Goal: Transaction & Acquisition: Purchase product/service

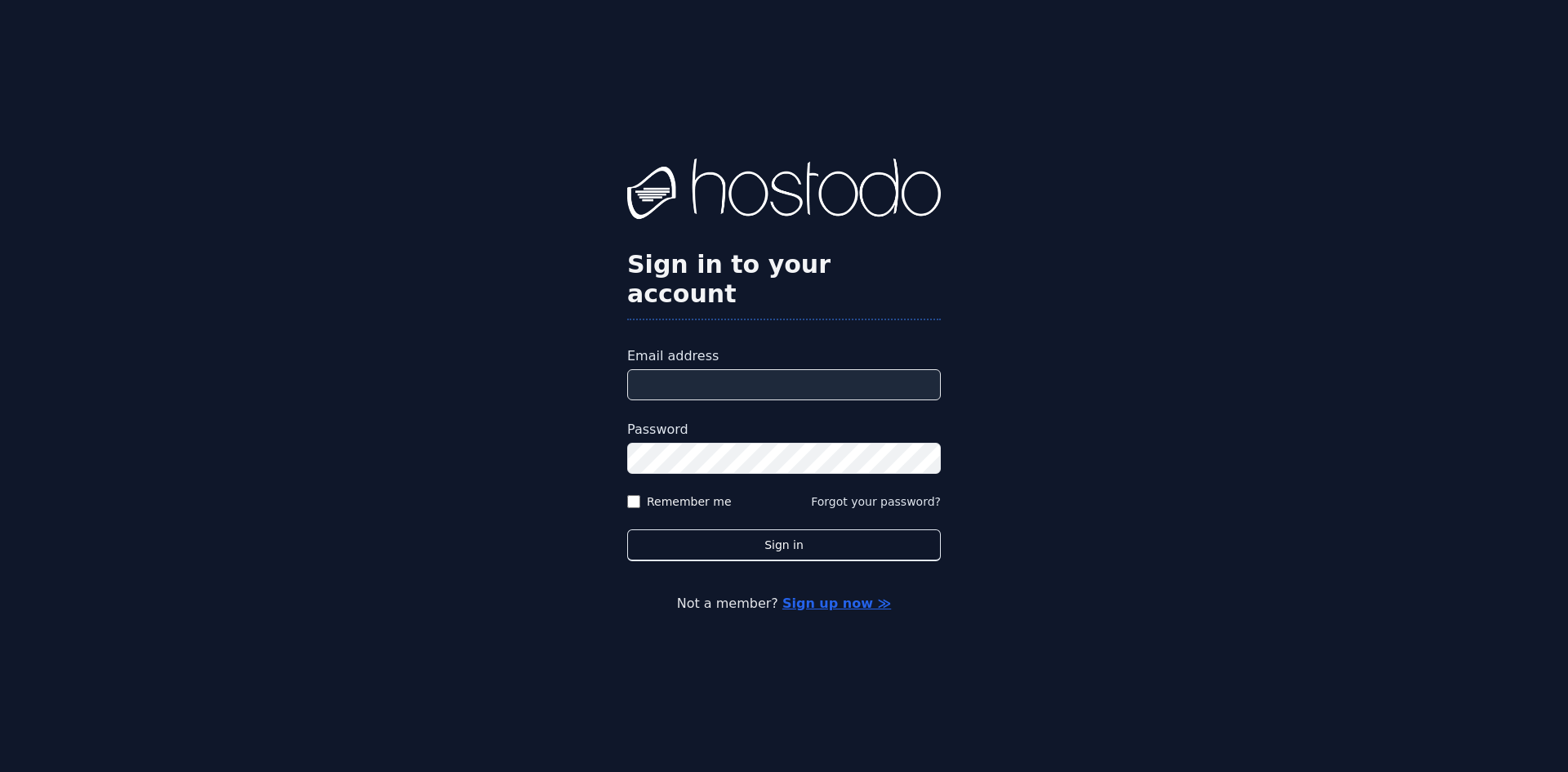
click at [679, 369] on input "Email address" at bounding box center [784, 384] width 314 height 31
type input "**********"
click at [675, 494] on label "Remember me" at bounding box center [689, 501] width 85 height 17
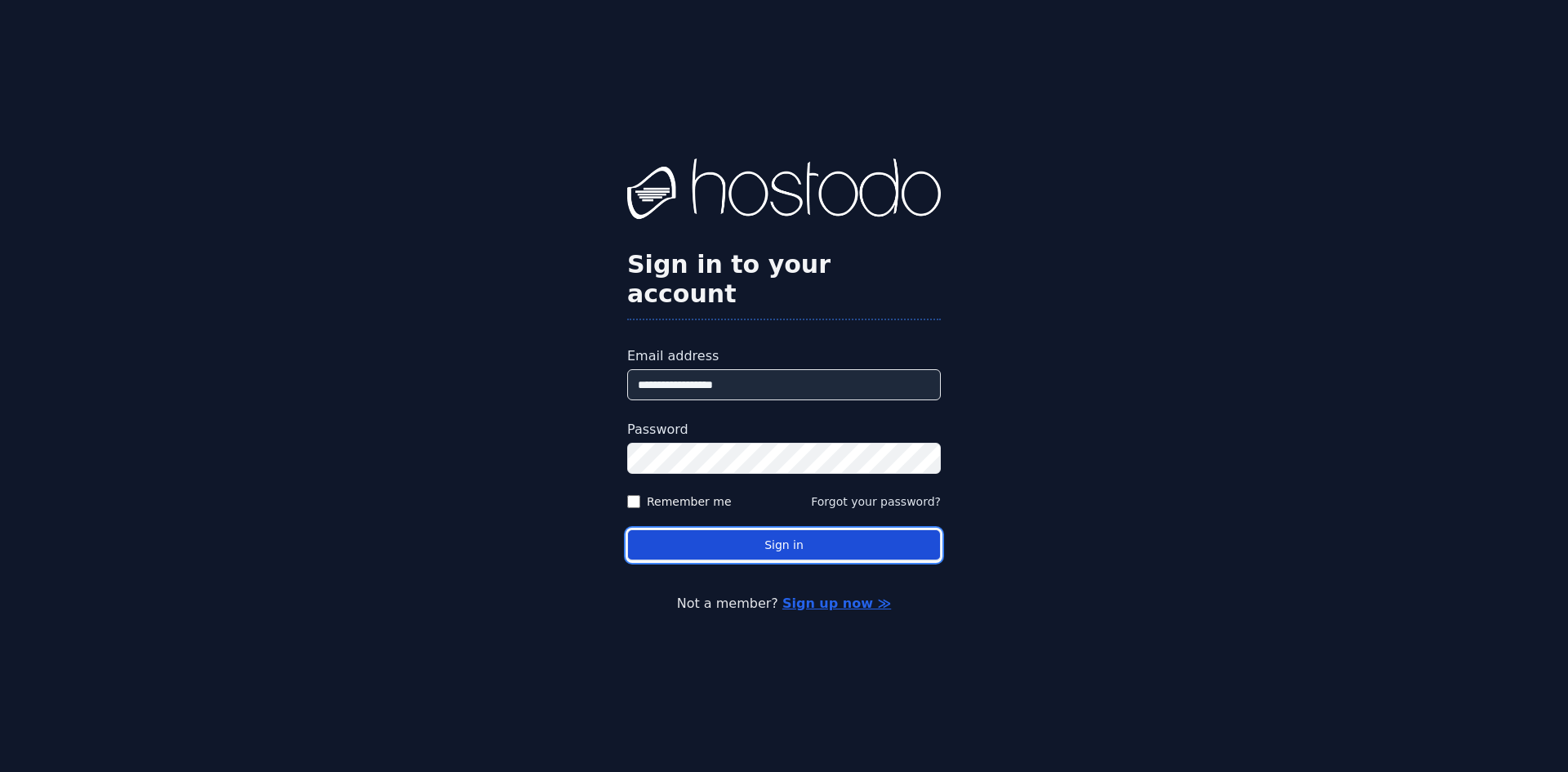
click at [739, 530] on button "Sign in" at bounding box center [784, 546] width 314 height 32
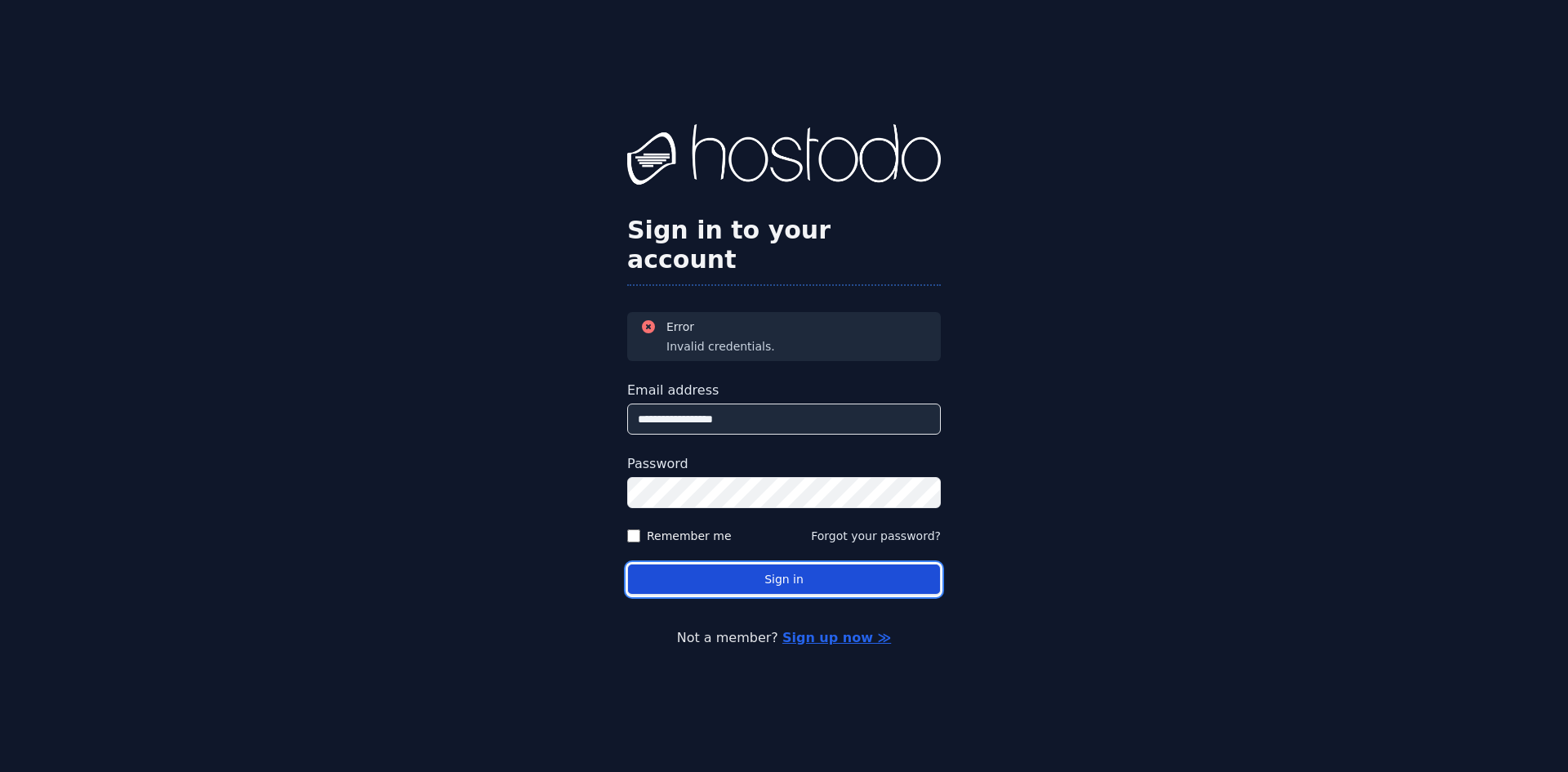
click at [742, 563] on button "Sign in" at bounding box center [784, 579] width 314 height 32
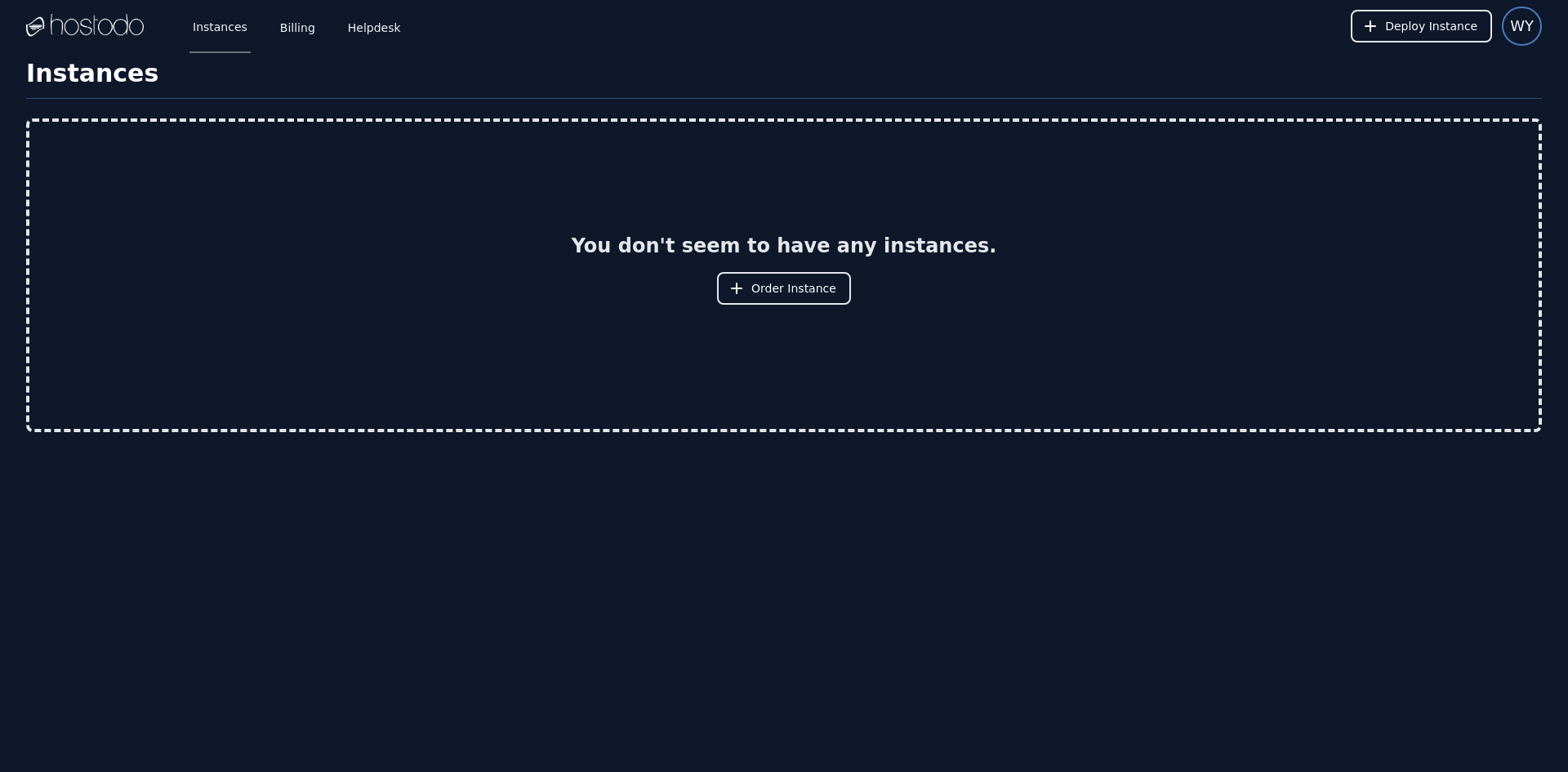
click at [1522, 30] on span "WY" at bounding box center [1522, 26] width 24 height 23
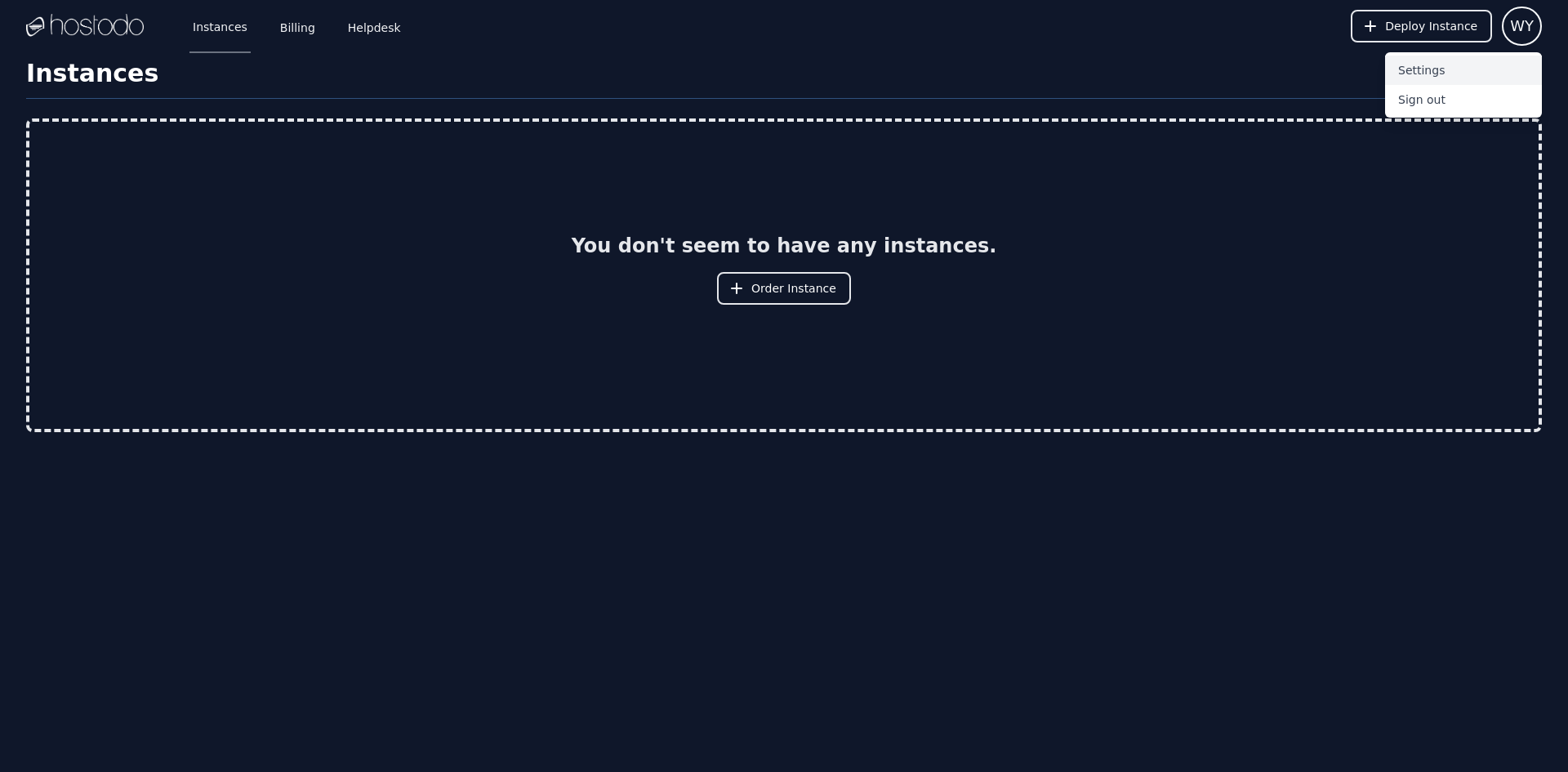
click at [1432, 73] on button "Settings" at bounding box center [1464, 70] width 157 height 29
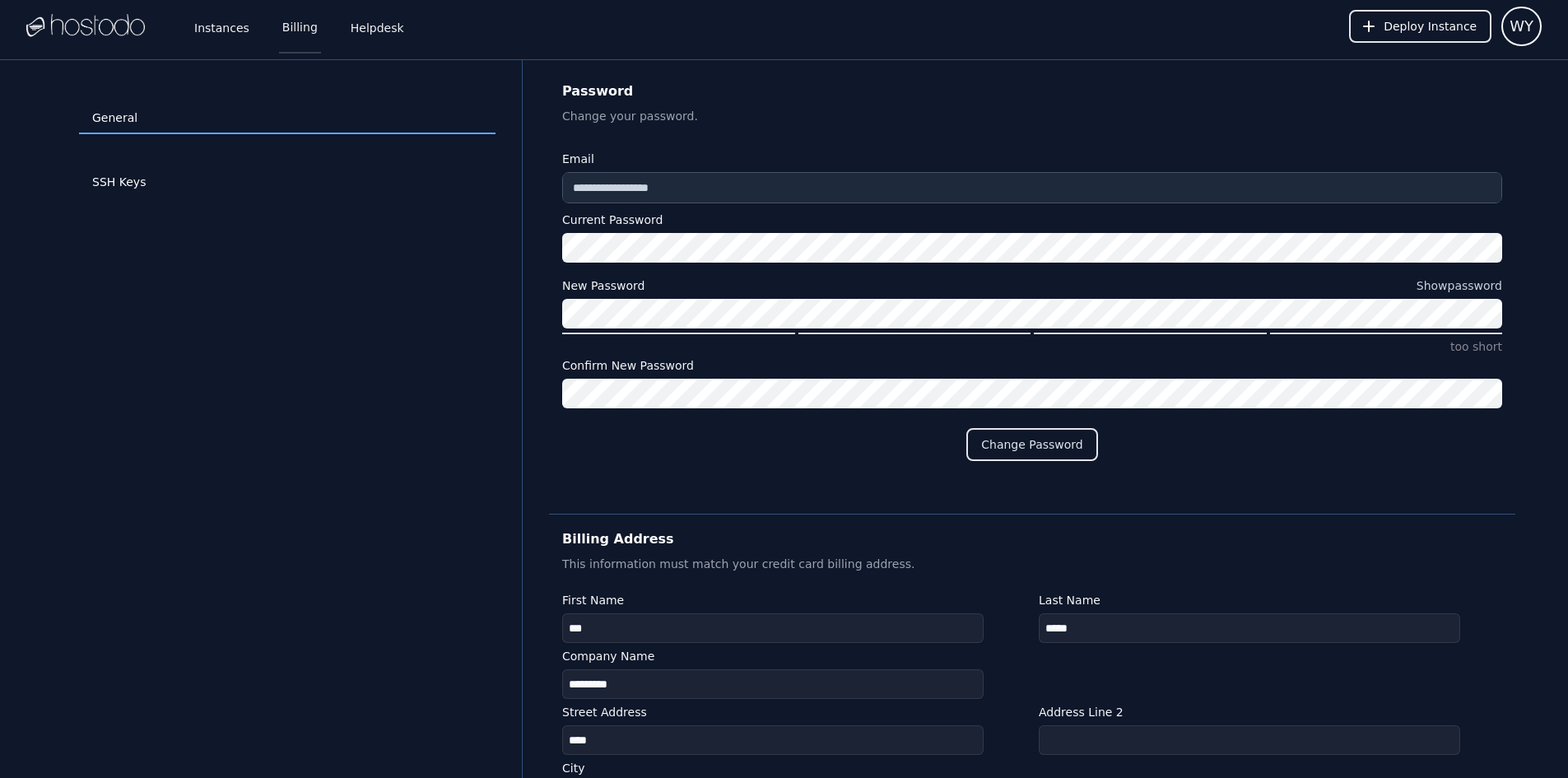
click at [287, 36] on link "Billing" at bounding box center [299, 26] width 42 height 54
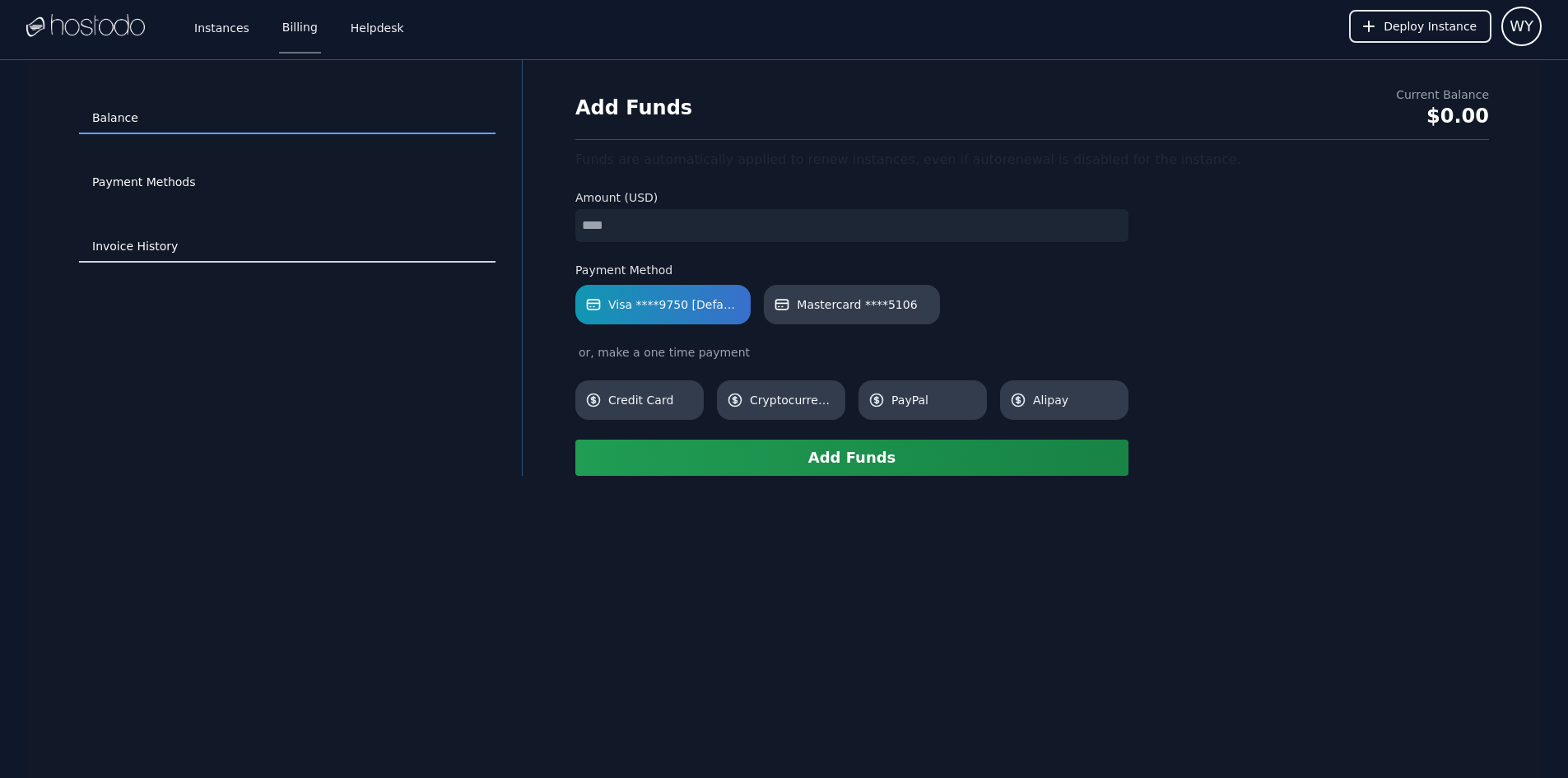
click at [144, 242] on link "Invoice History" at bounding box center [287, 246] width 416 height 31
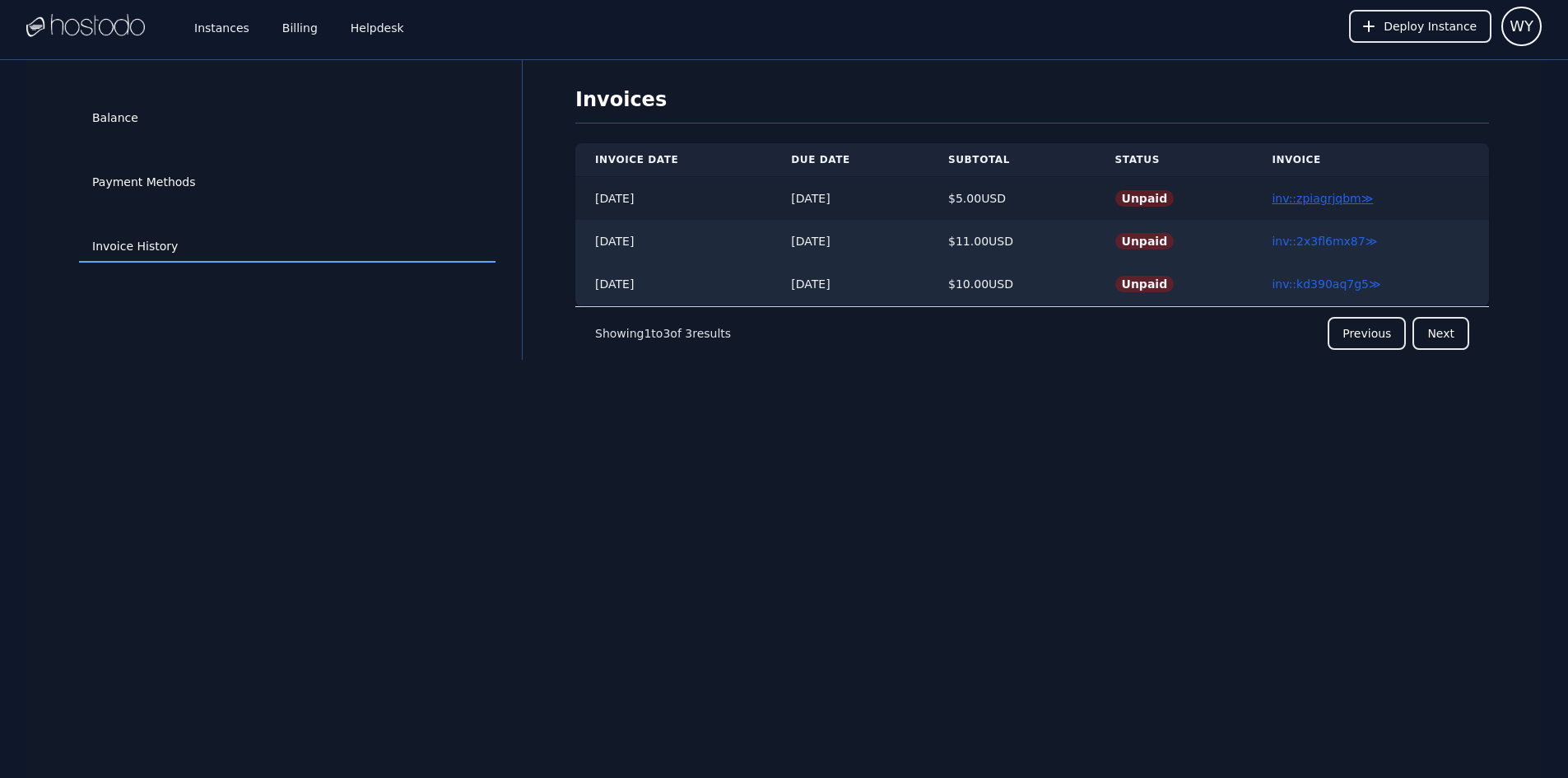
click at [1312, 202] on link "inv::zpiagrjqbm ≫" at bounding box center [1322, 198] width 101 height 13
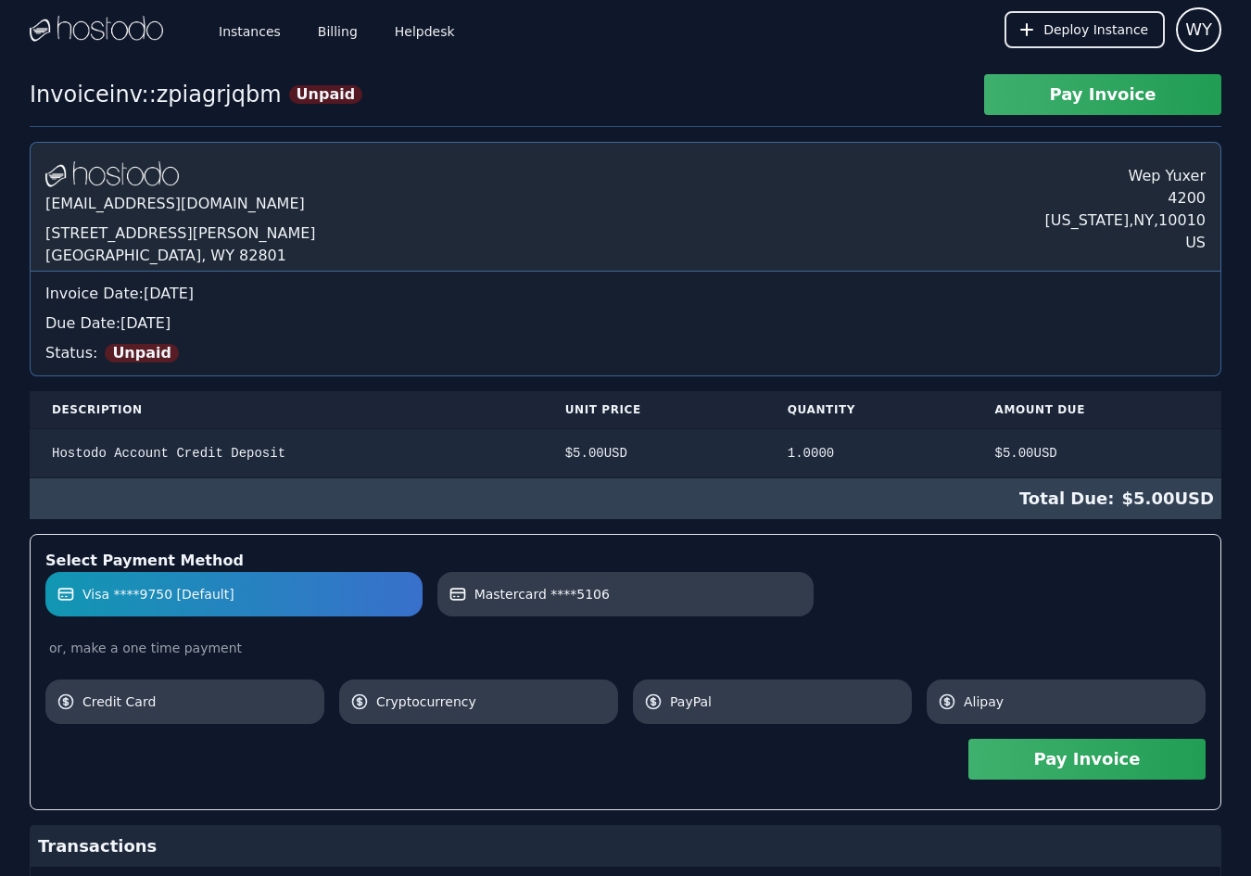
click at [1068, 766] on button "Pay Invoice" at bounding box center [1087, 759] width 237 height 41
click at [338, 34] on link "Billing" at bounding box center [337, 29] width 47 height 61
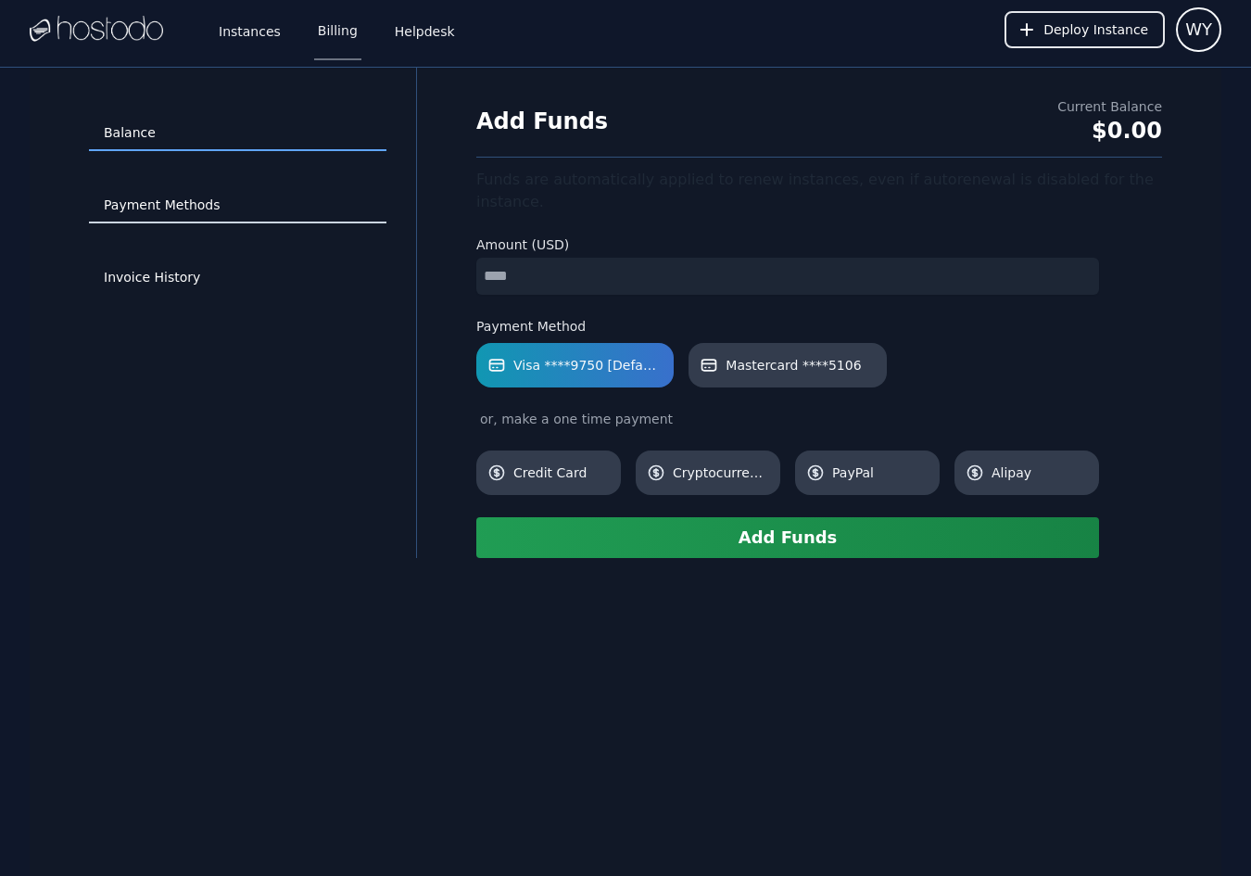
click at [217, 212] on link "Payment Methods" at bounding box center [238, 205] width 298 height 35
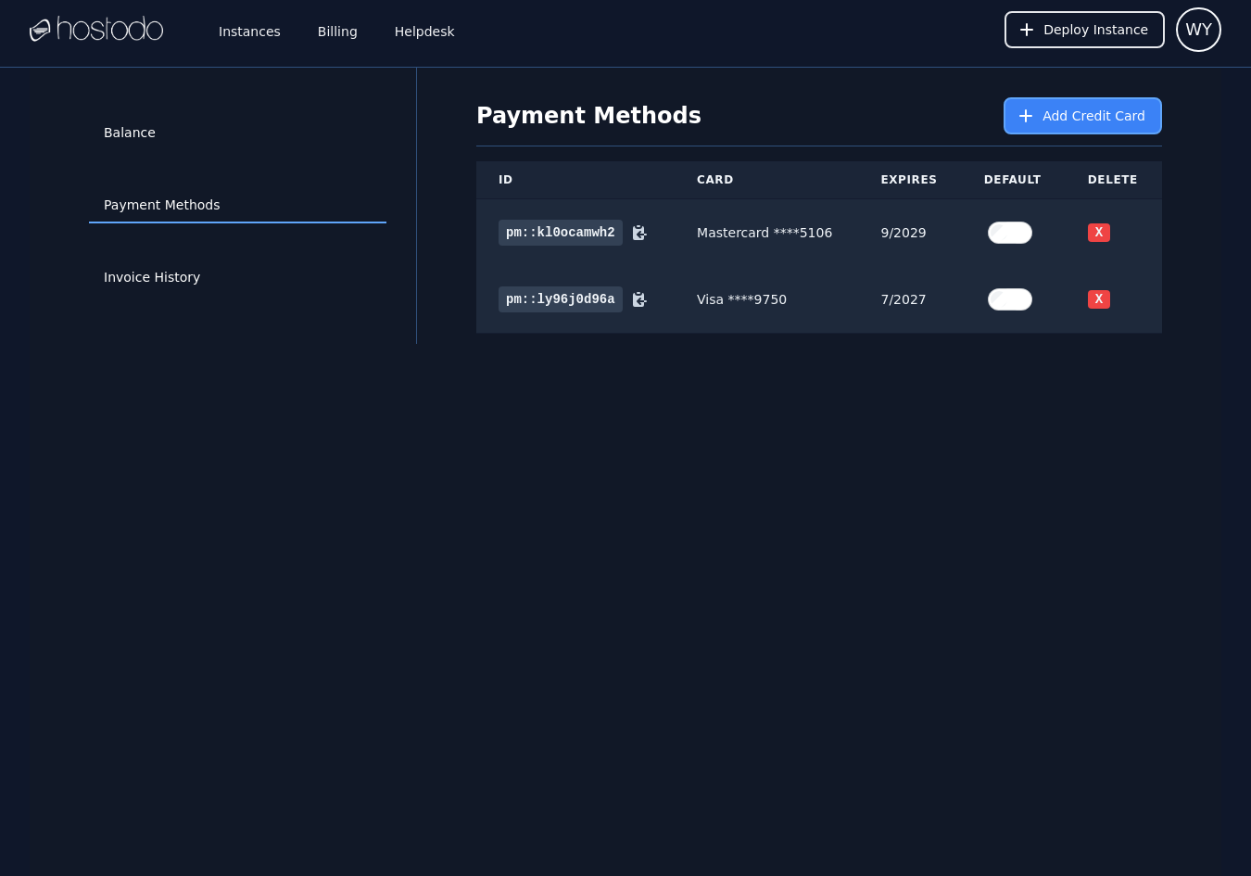
click at [1061, 122] on span "Add Credit Card" at bounding box center [1094, 116] width 103 height 19
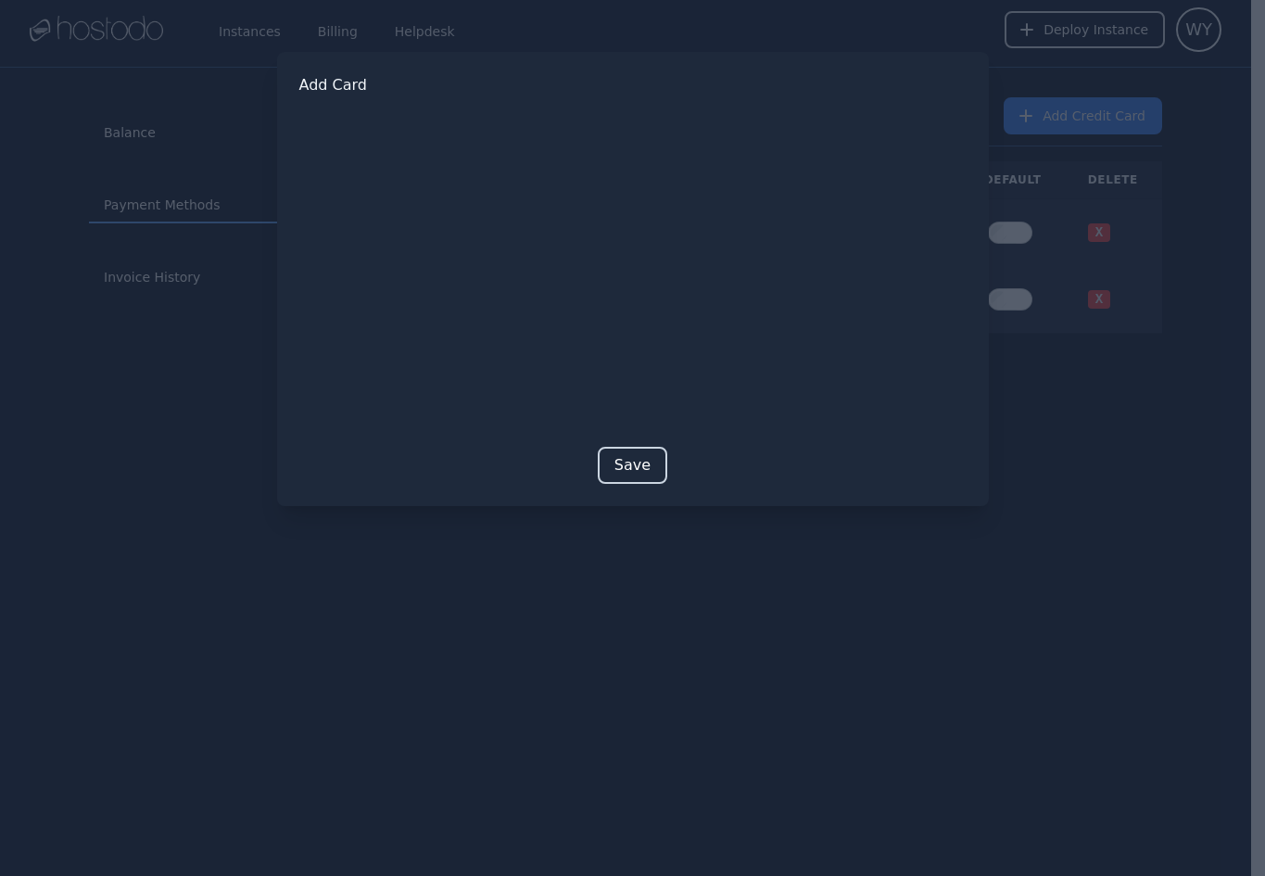
click at [634, 464] on button "Save" at bounding box center [633, 465] width 70 height 37
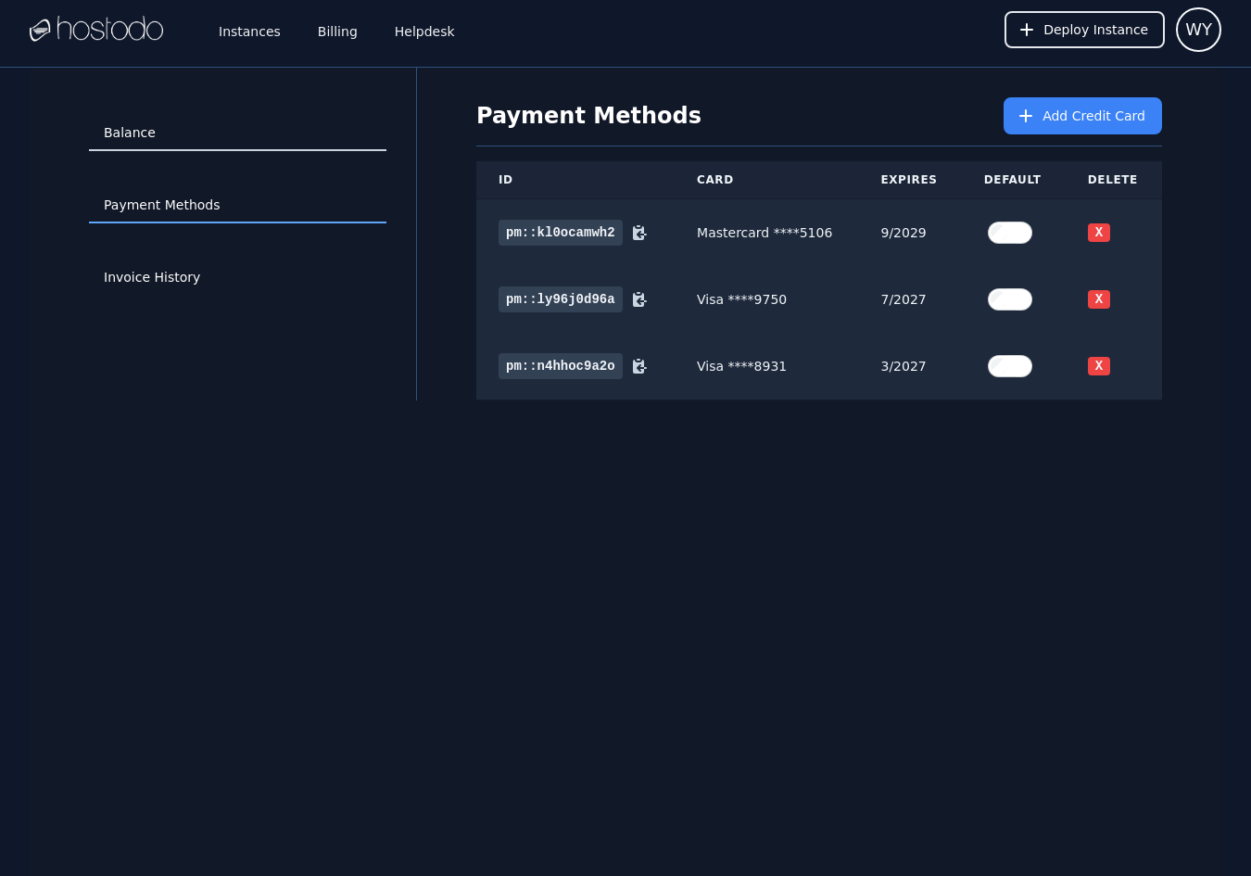
click at [146, 136] on link "Balance" at bounding box center [238, 133] width 298 height 35
click at [160, 140] on link "Balance" at bounding box center [238, 133] width 298 height 35
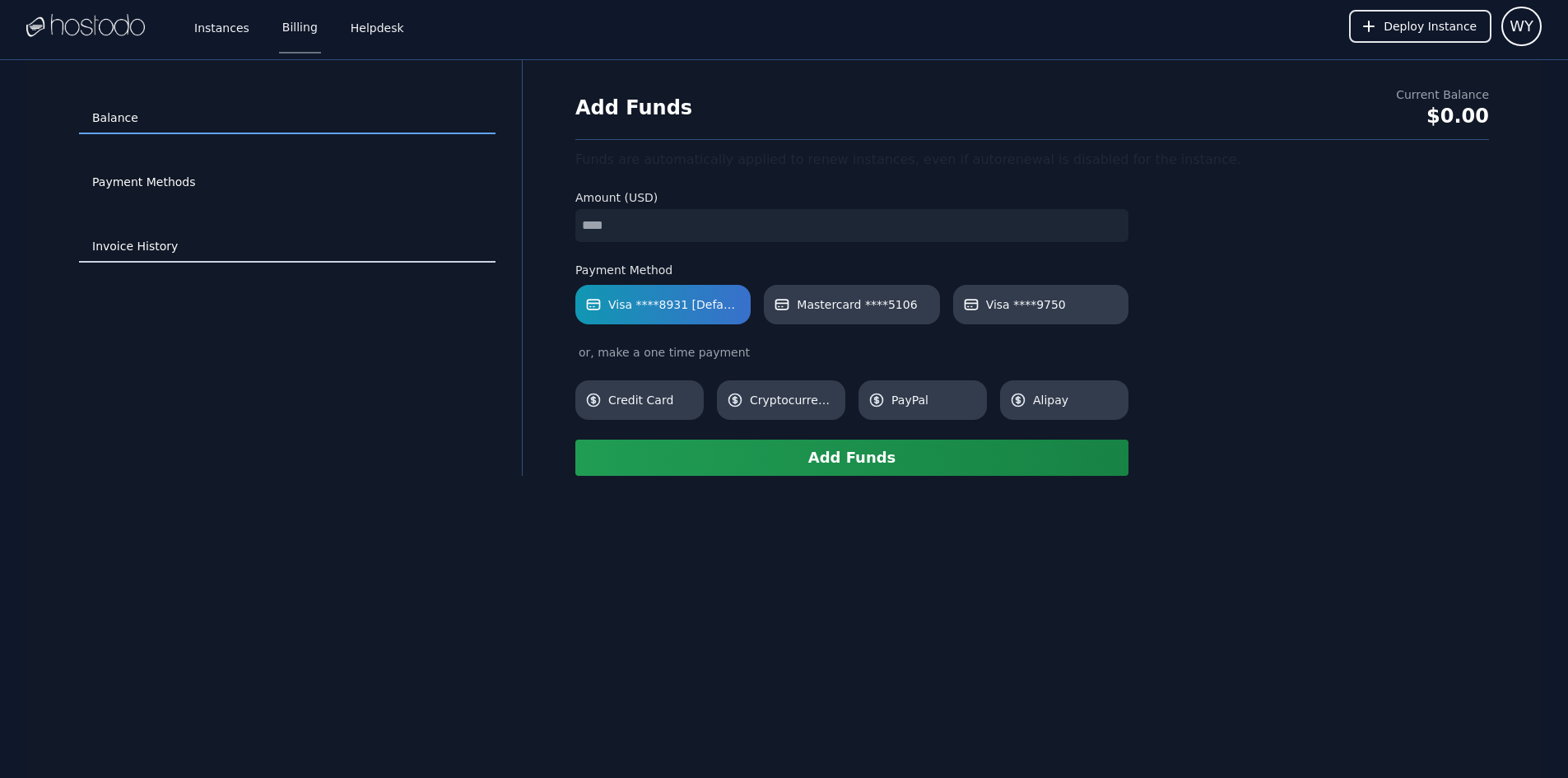
click at [147, 242] on link "Invoice History" at bounding box center [287, 246] width 416 height 31
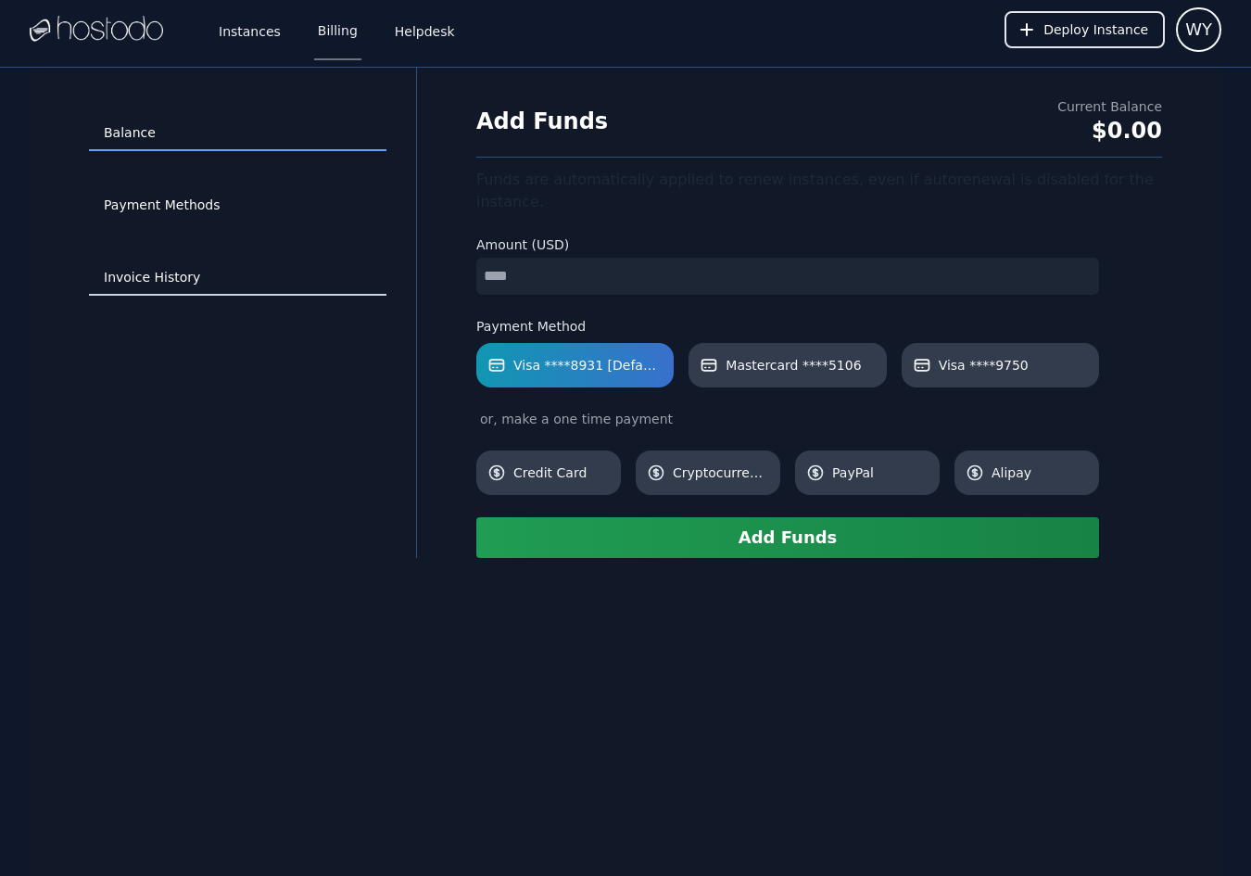
click at [157, 272] on link "Invoice History" at bounding box center [238, 277] width 298 height 35
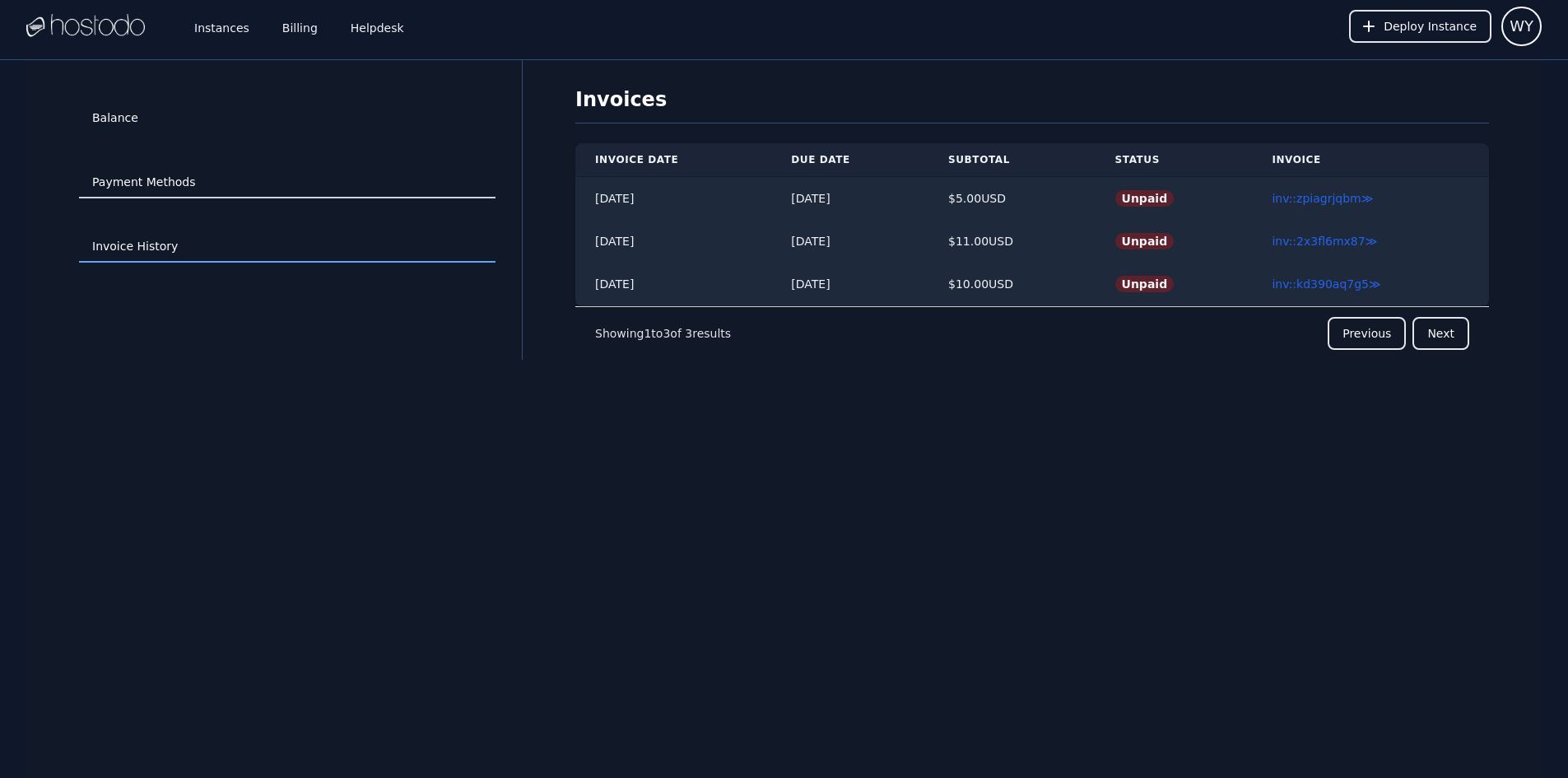
click at [129, 175] on link "Payment Methods" at bounding box center [287, 182] width 416 height 31
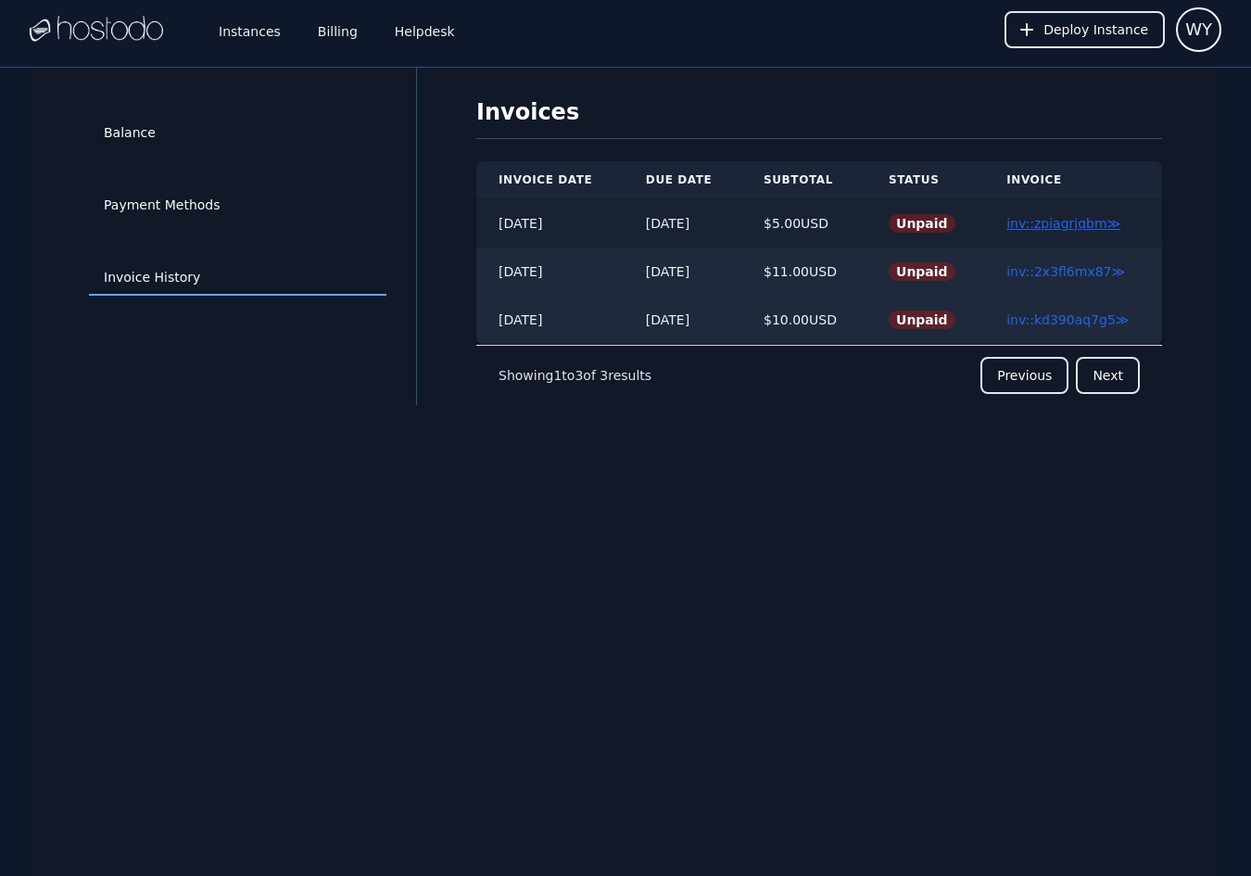
click at [1047, 225] on link "inv::zpiagrjqbm ≫" at bounding box center [1064, 223] width 114 height 15
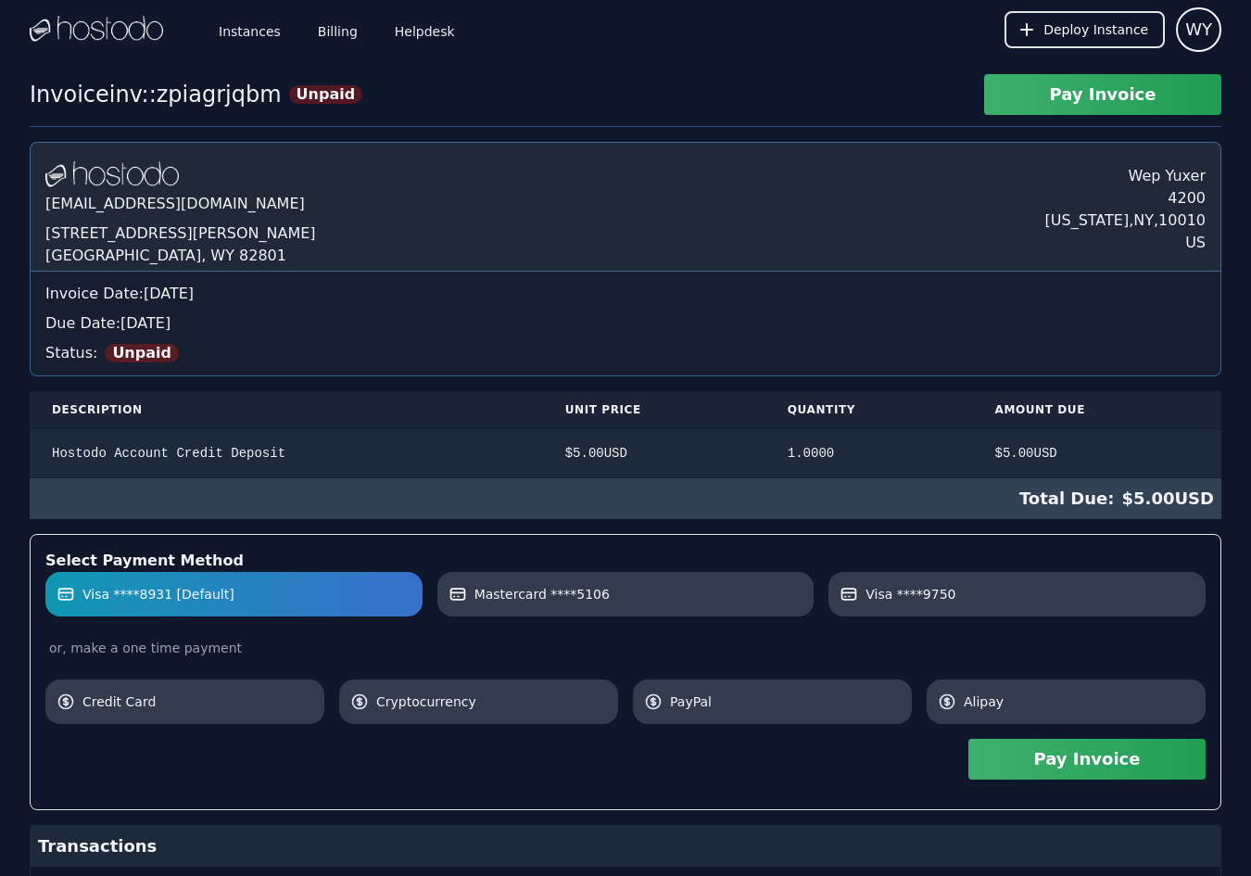
click at [1081, 759] on button "Pay Invoice" at bounding box center [1087, 759] width 237 height 41
click at [674, 592] on label "Mastercard ****5106" at bounding box center [626, 594] width 355 height 19
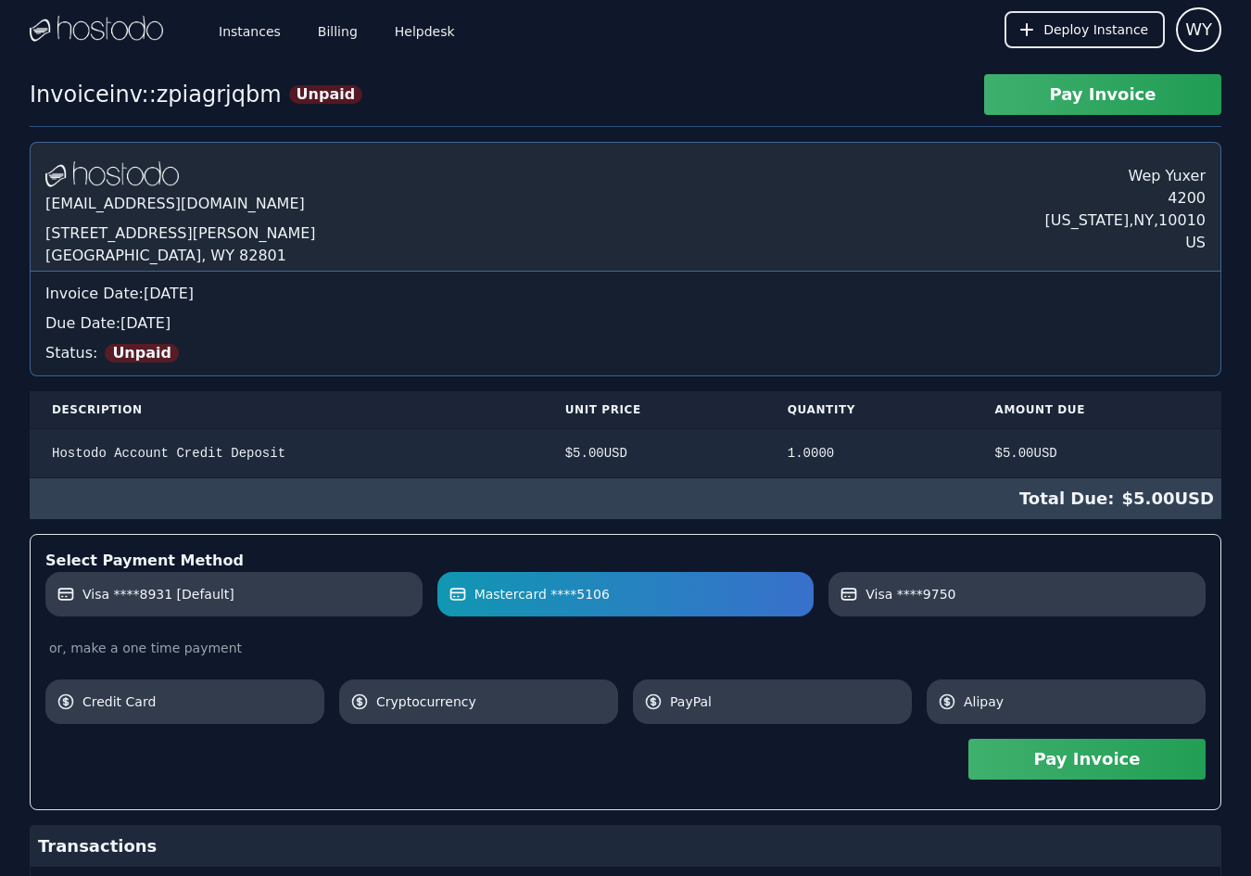
click at [1091, 769] on button "Pay Invoice" at bounding box center [1087, 759] width 237 height 41
click at [990, 598] on label "Visa ****9750" at bounding box center [1017, 594] width 355 height 19
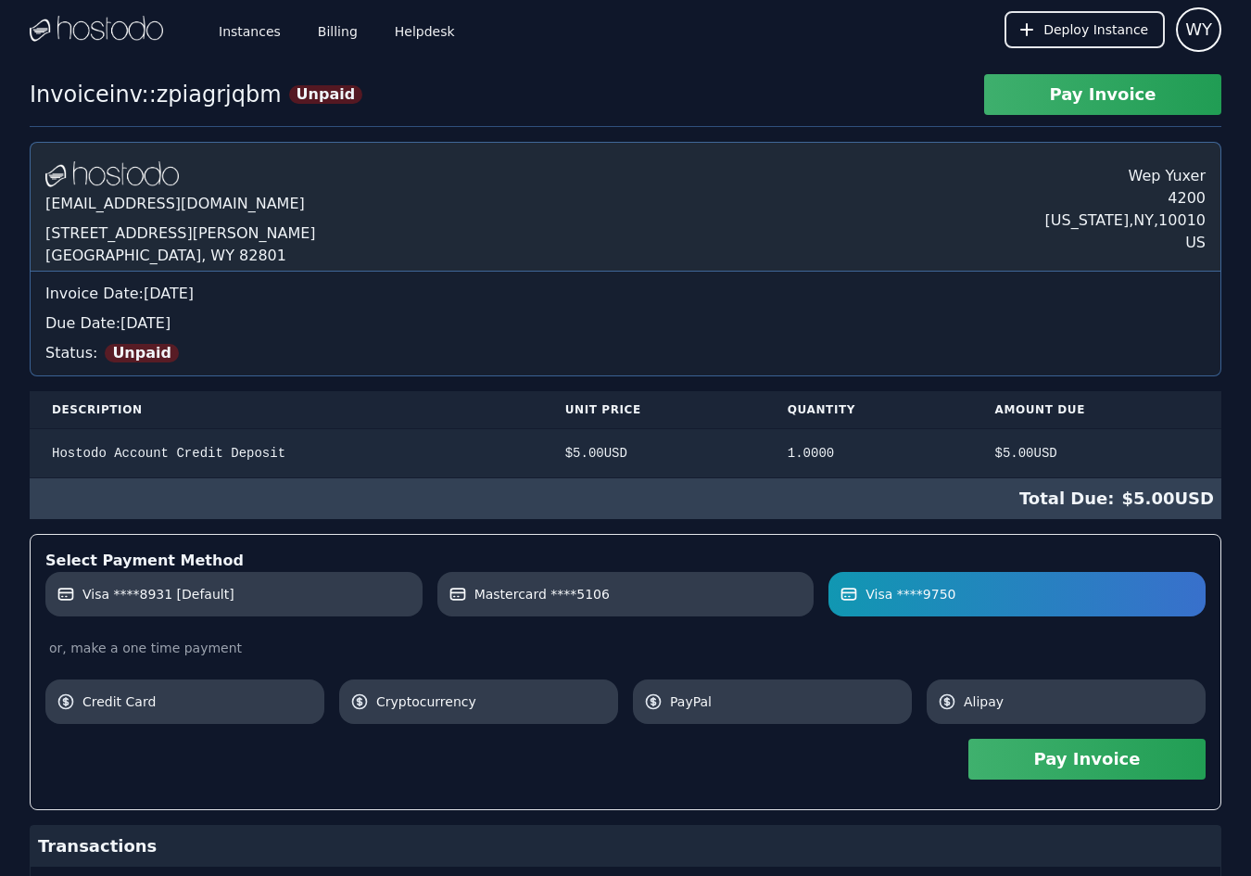
click at [1058, 756] on button "Pay Invoice" at bounding box center [1087, 759] width 237 height 41
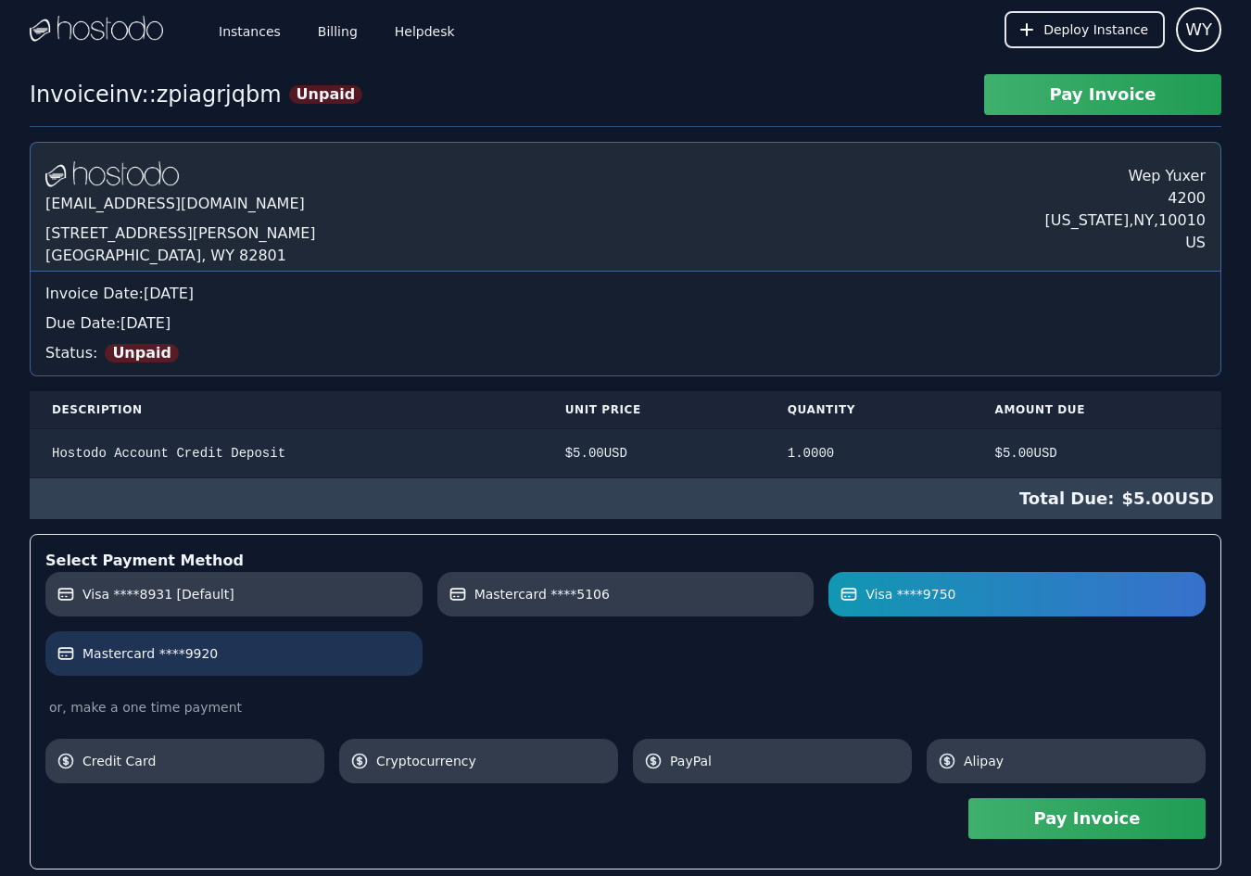
click at [290, 652] on label "Mastercard ****9920" at bounding box center [234, 653] width 355 height 19
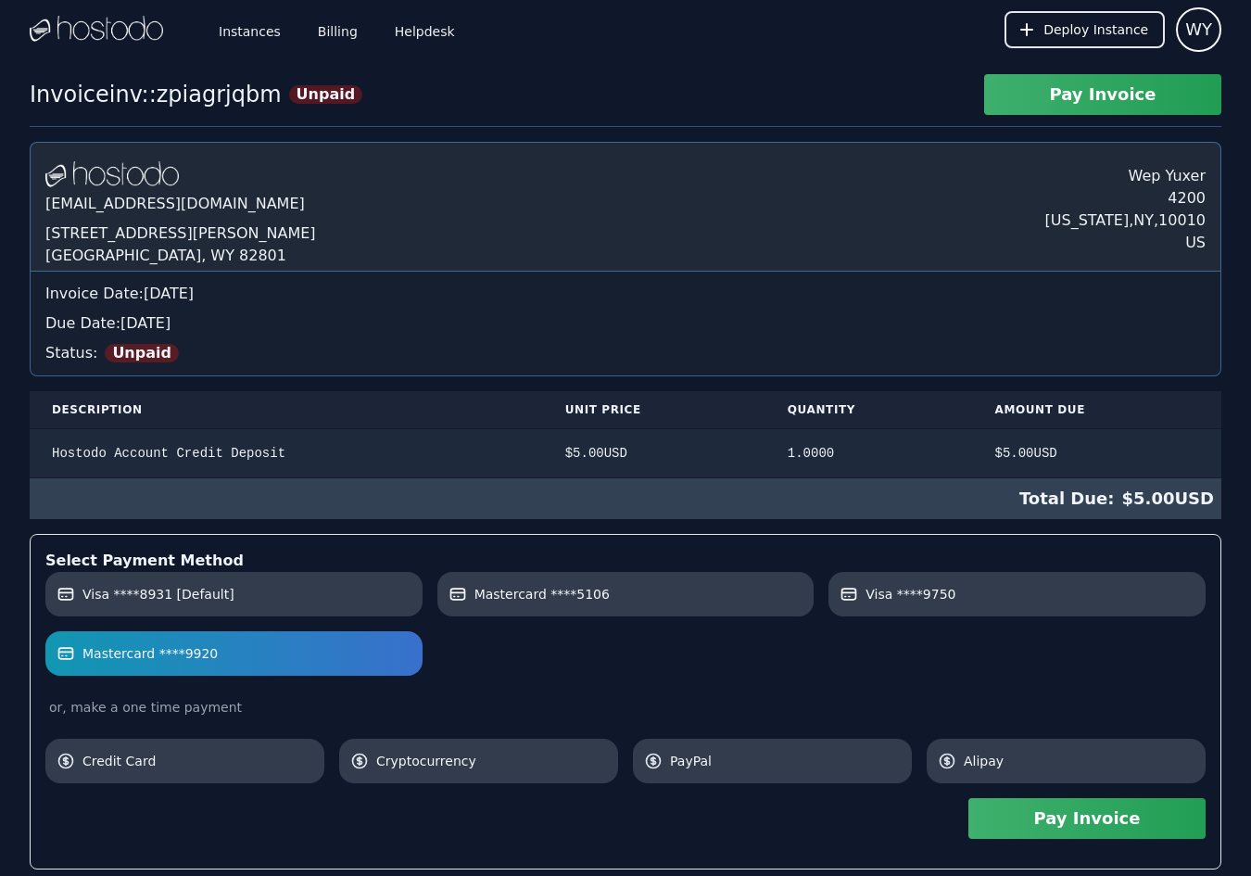
click at [1089, 817] on button "Pay Invoice" at bounding box center [1087, 818] width 237 height 41
click at [1047, 818] on button "Pay Invoice" at bounding box center [1087, 818] width 237 height 41
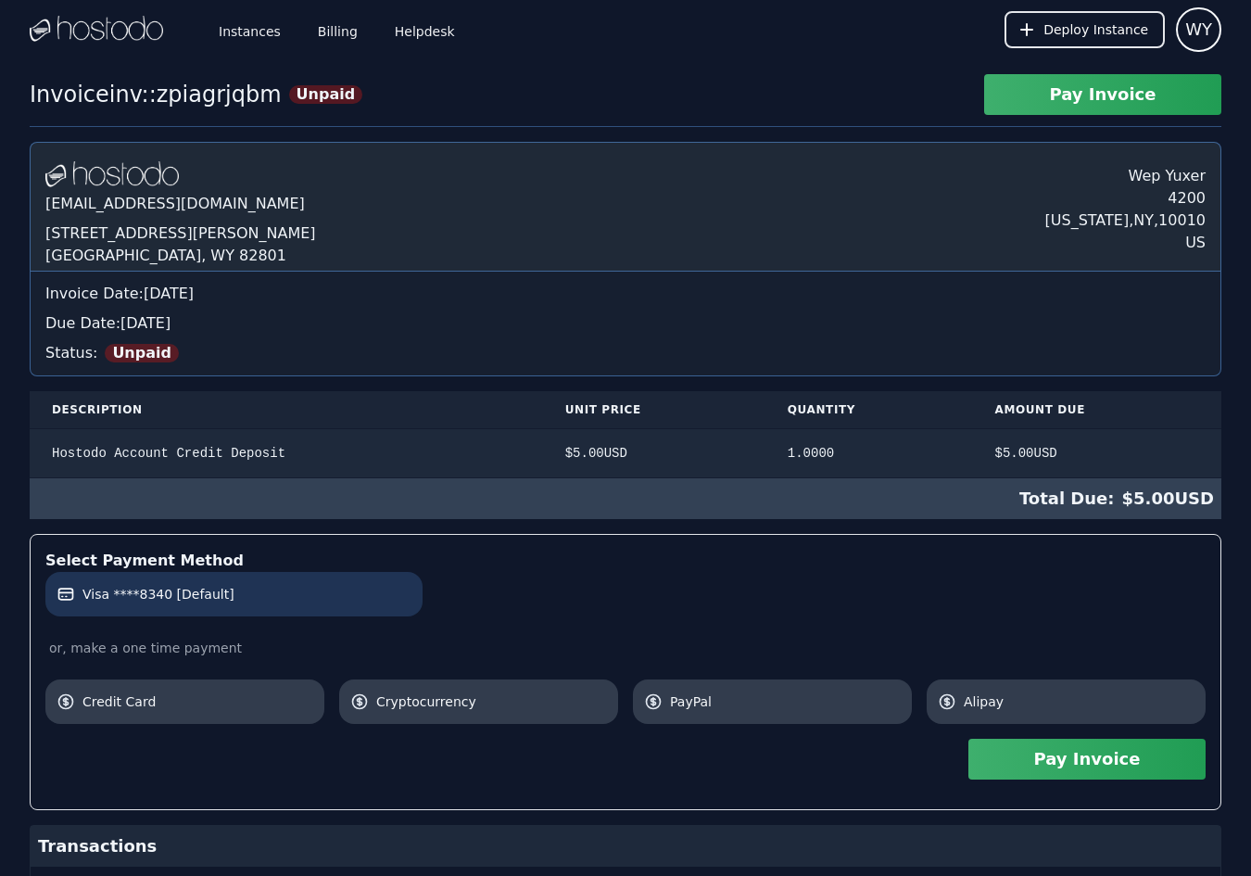
click at [260, 597] on label "Visa ****8340 [Default]" at bounding box center [234, 594] width 355 height 19
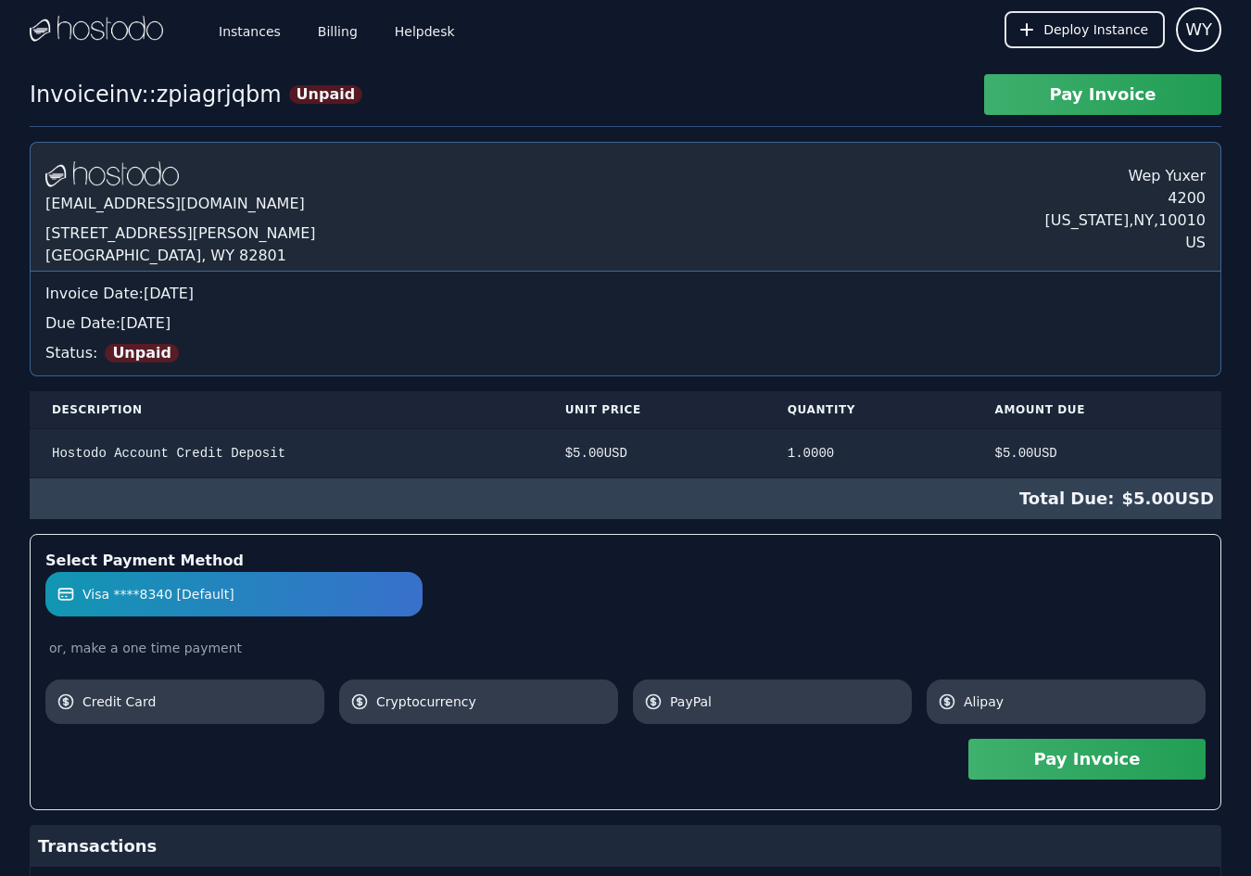
click at [1082, 761] on button "Pay Invoice" at bounding box center [1087, 759] width 237 height 41
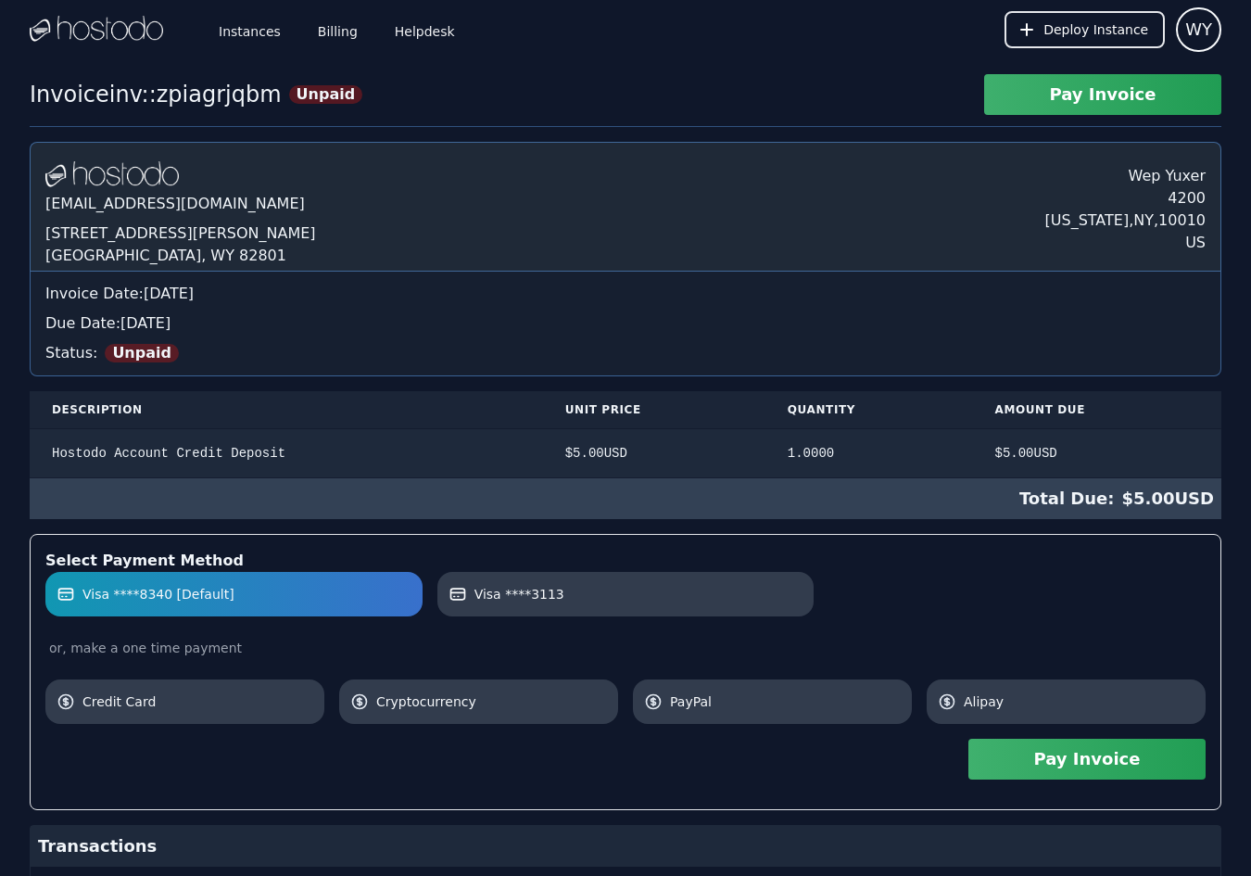
click at [1080, 759] on button "Pay Invoice" at bounding box center [1087, 759] width 237 height 41
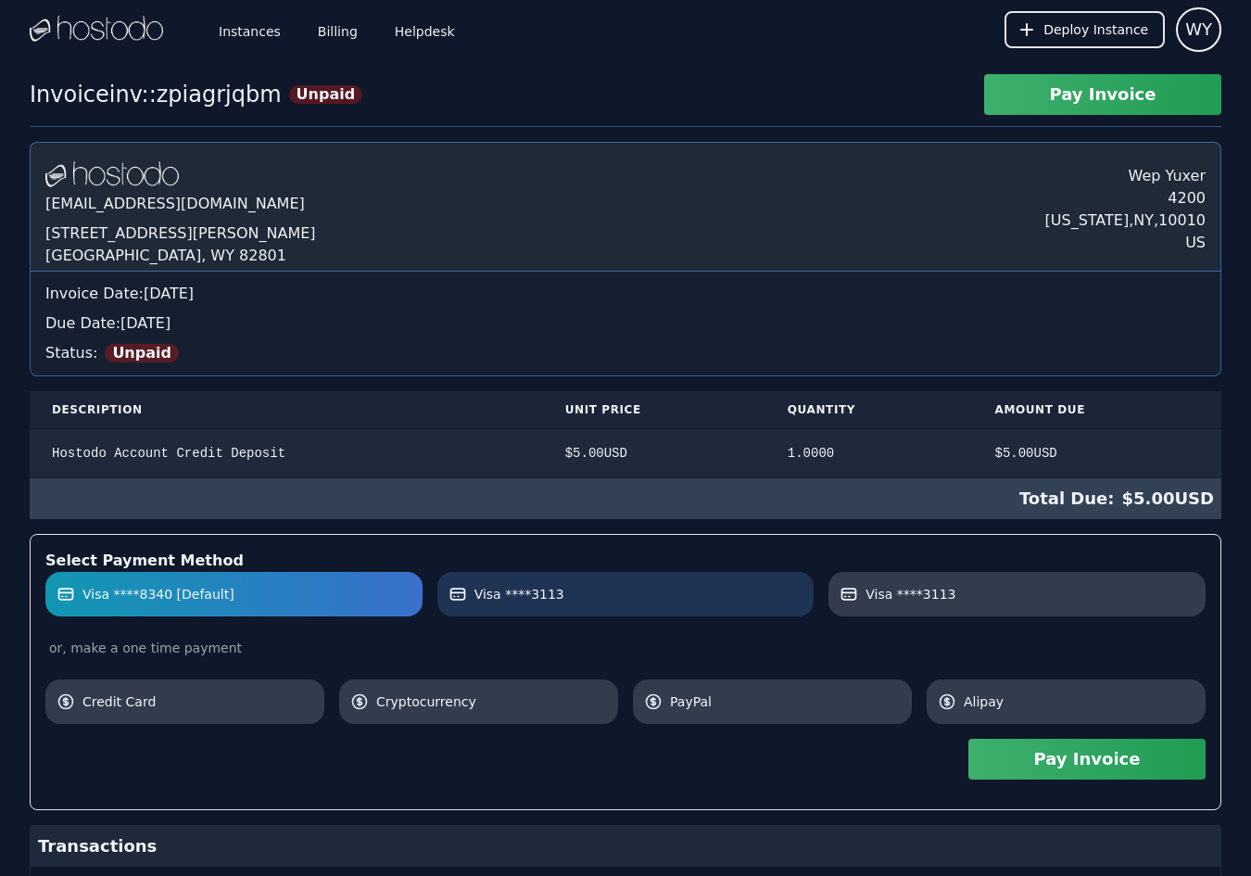
click at [586, 595] on label "Visa ****3113" at bounding box center [626, 594] width 355 height 19
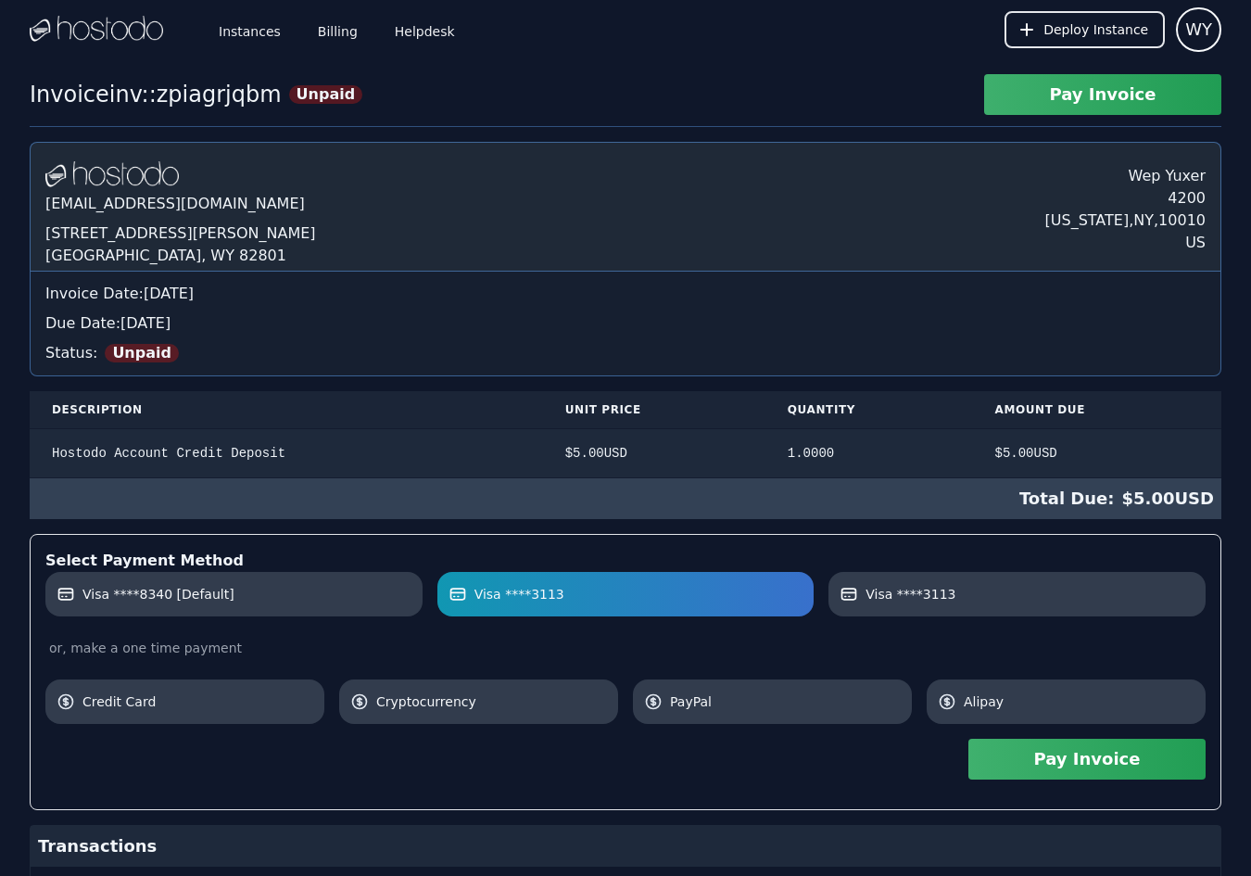
click at [1104, 766] on button "Pay Invoice" at bounding box center [1087, 759] width 237 height 41
click at [972, 598] on label "Visa ****3113" at bounding box center [1017, 594] width 355 height 19
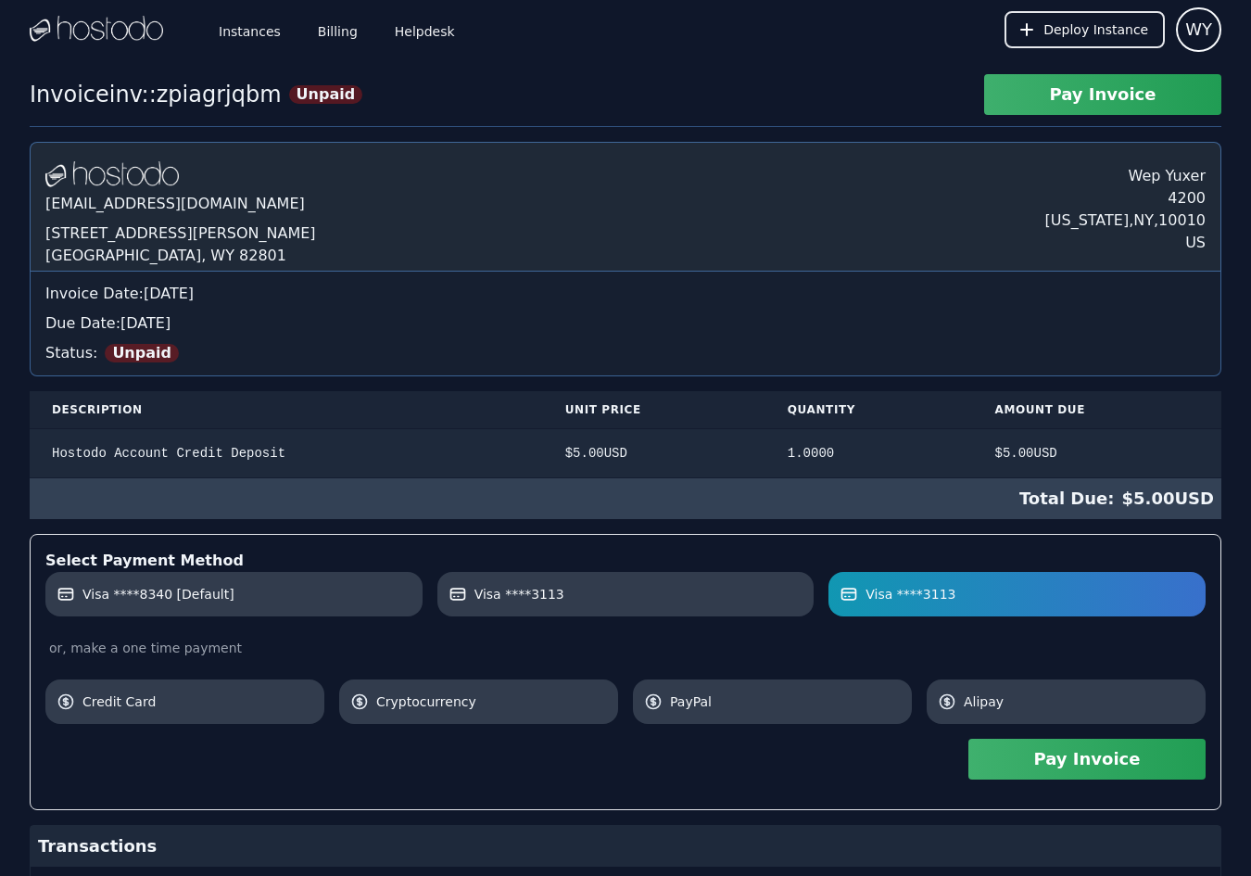
click at [1057, 757] on button "Pay Invoice" at bounding box center [1087, 759] width 237 height 41
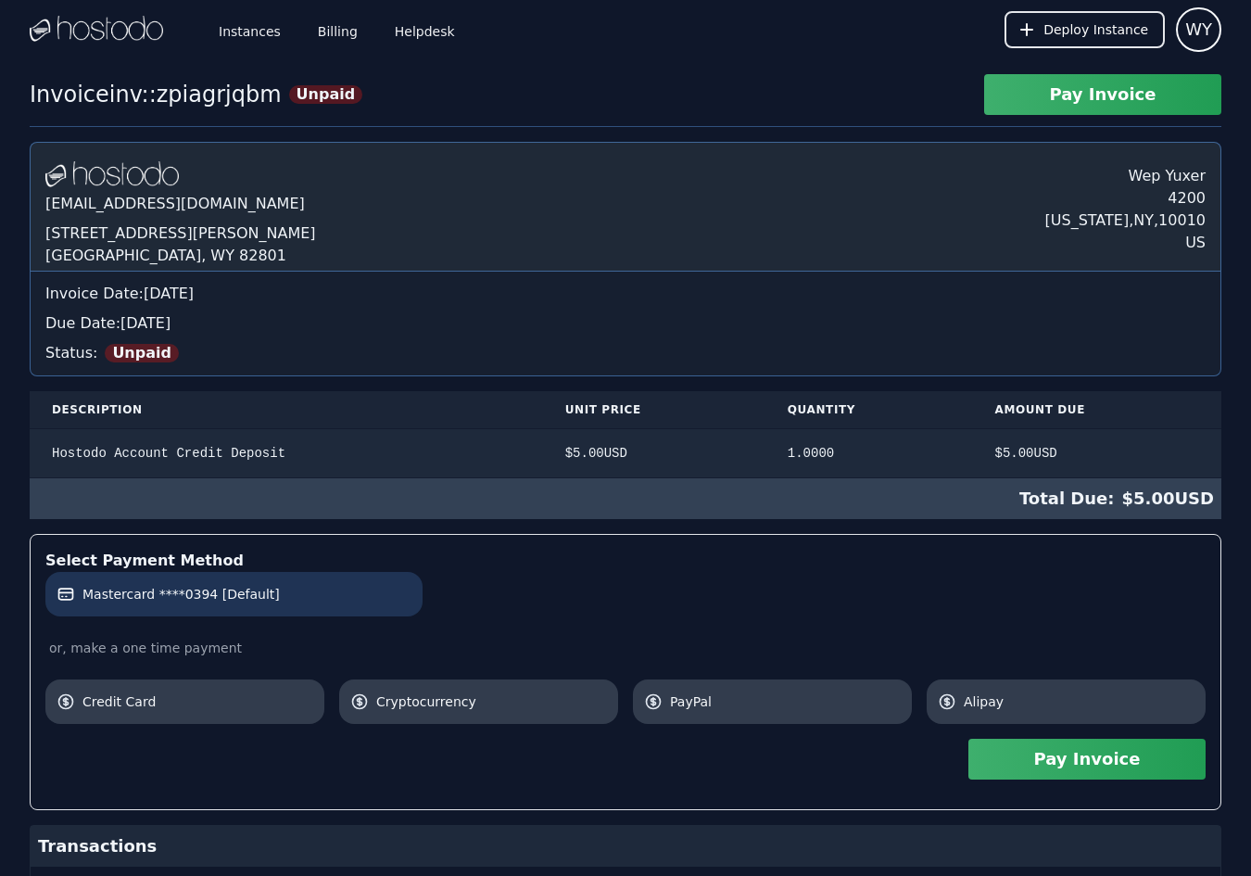
click at [331, 591] on label "Mastercard ****0394 [Default]" at bounding box center [234, 594] width 355 height 19
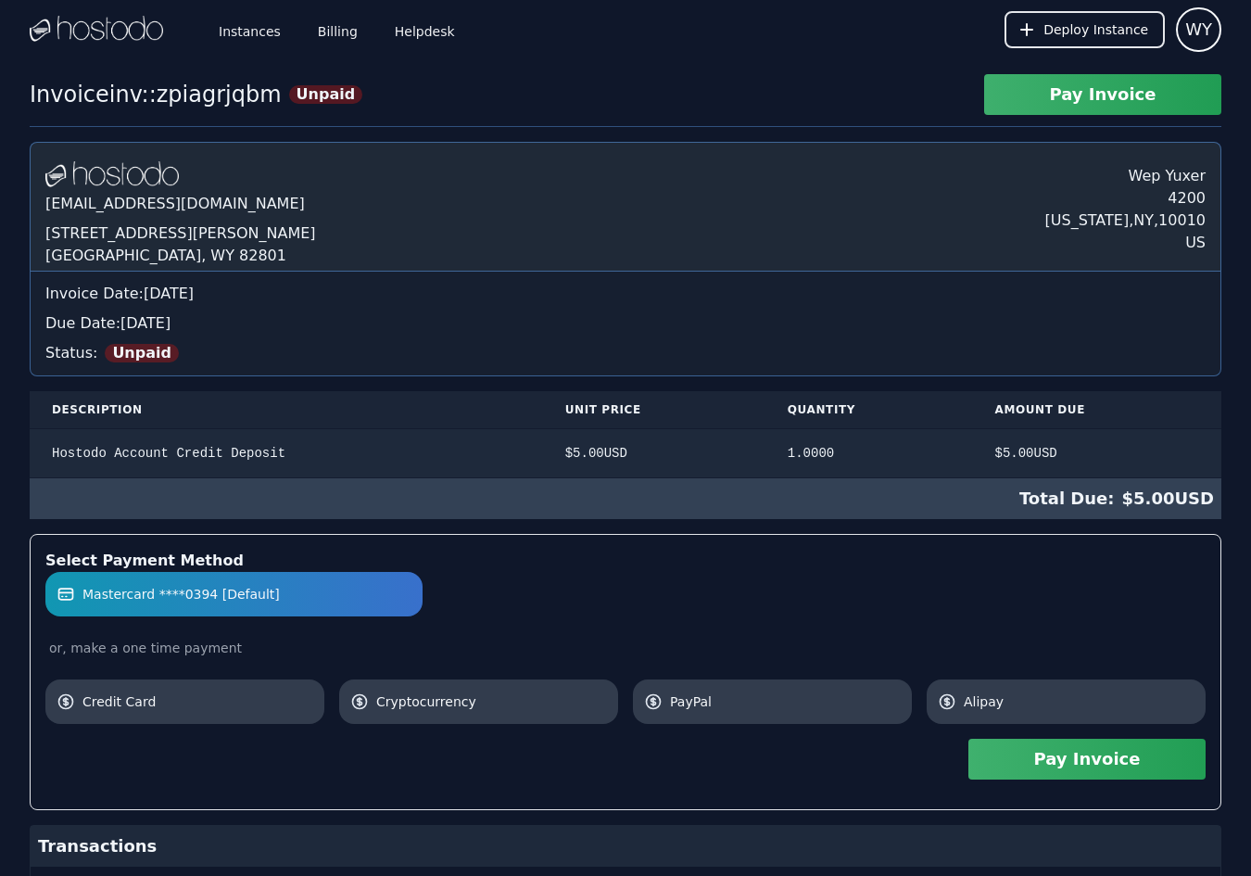
click at [1078, 764] on button "Pay Invoice" at bounding box center [1087, 759] width 237 height 41
click at [323, 34] on link "Billing" at bounding box center [337, 29] width 47 height 61
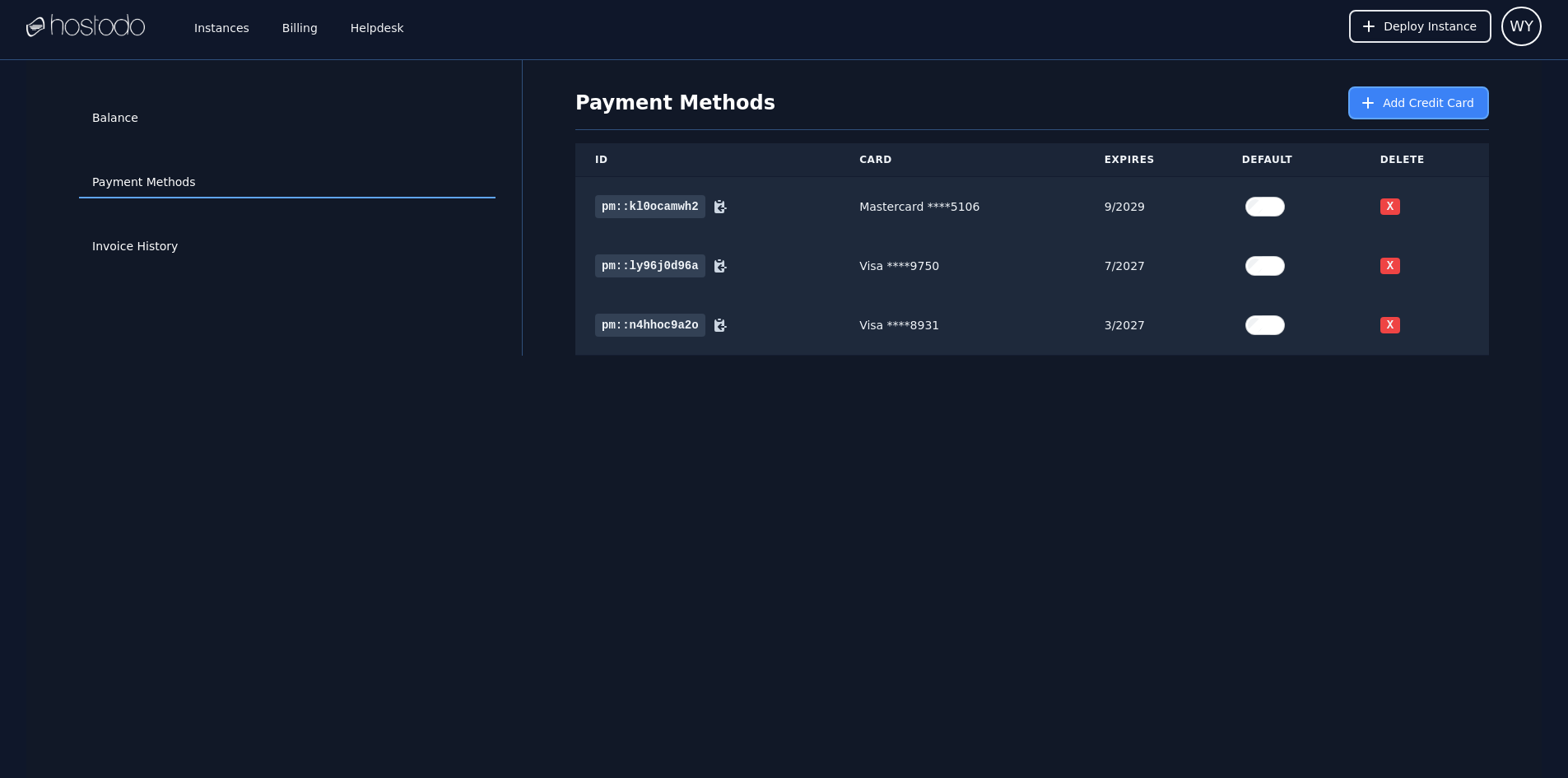
click at [1394, 113] on button "Add Credit Card" at bounding box center [1418, 102] width 140 height 33
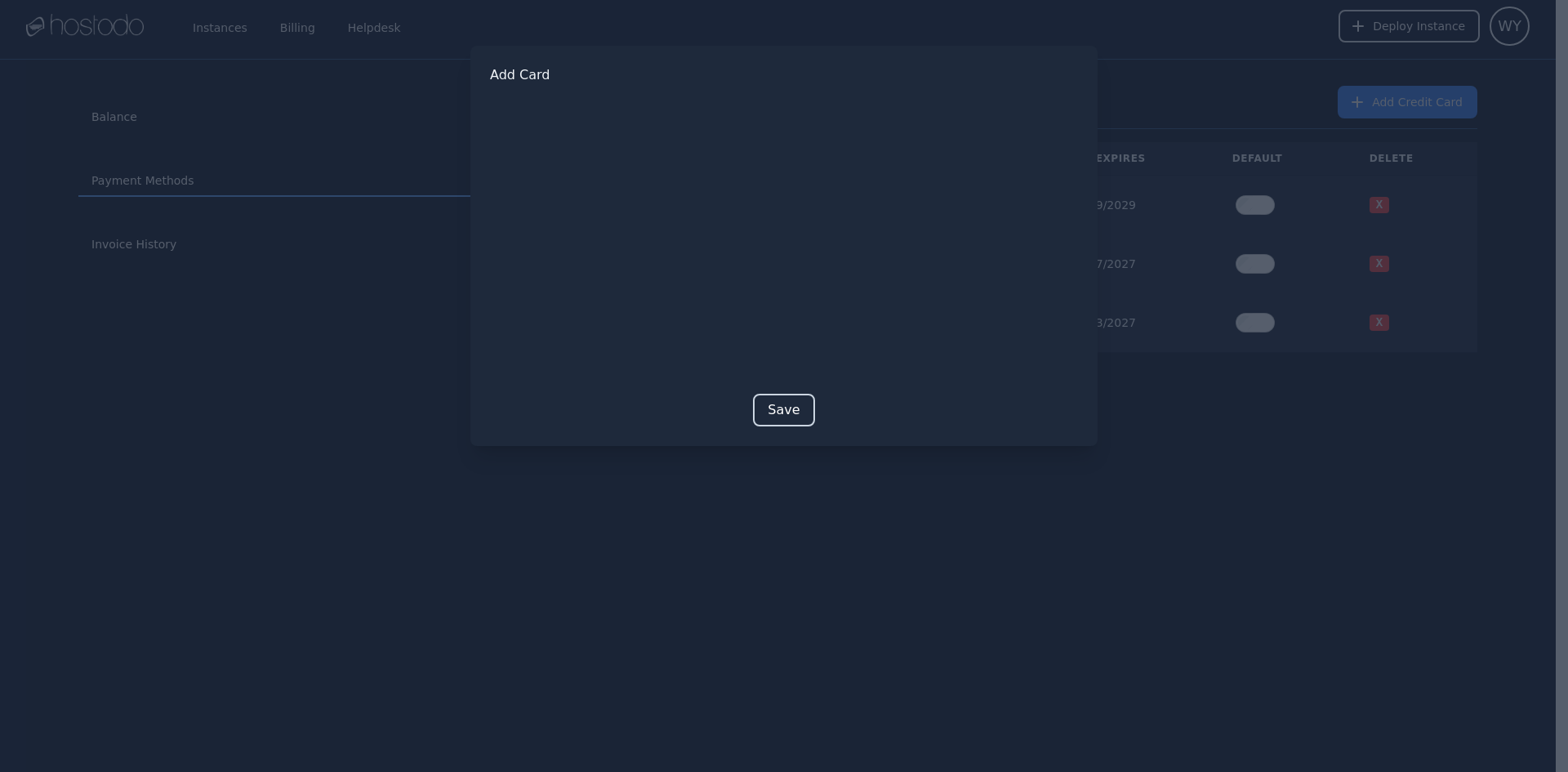
click at [787, 399] on button "Save" at bounding box center [784, 410] width 62 height 33
click at [786, 438] on button "Save" at bounding box center [784, 435] width 62 height 33
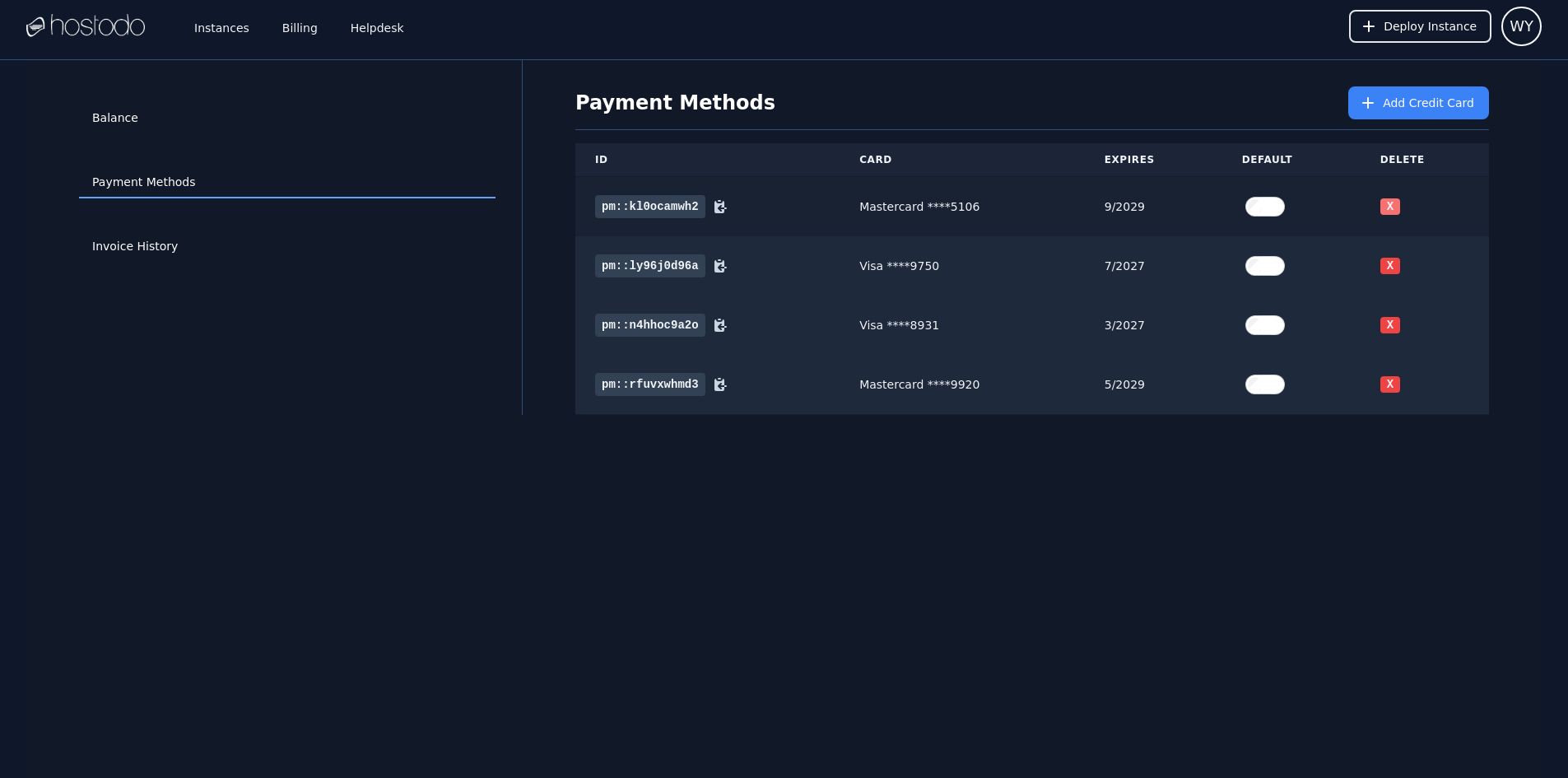
click at [1393, 204] on button "X" at bounding box center [1390, 206] width 20 height 17
click at [1392, 263] on button "X" at bounding box center [1390, 266] width 20 height 17
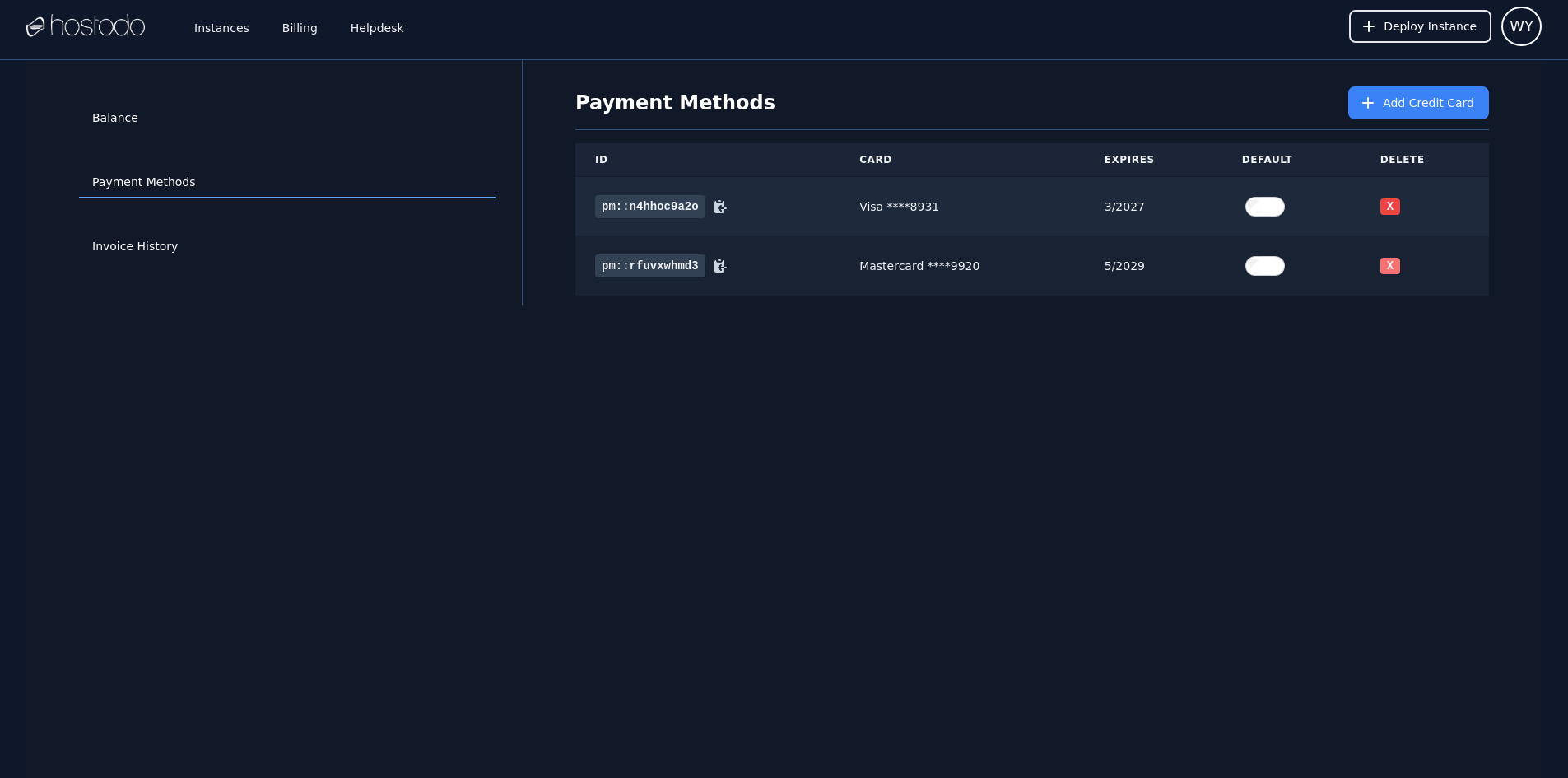
click at [1394, 262] on button "X" at bounding box center [1390, 266] width 20 height 17
click at [1392, 202] on button "X" at bounding box center [1390, 206] width 20 height 17
click at [1389, 103] on button "Add Credit Card" at bounding box center [1418, 102] width 140 height 33
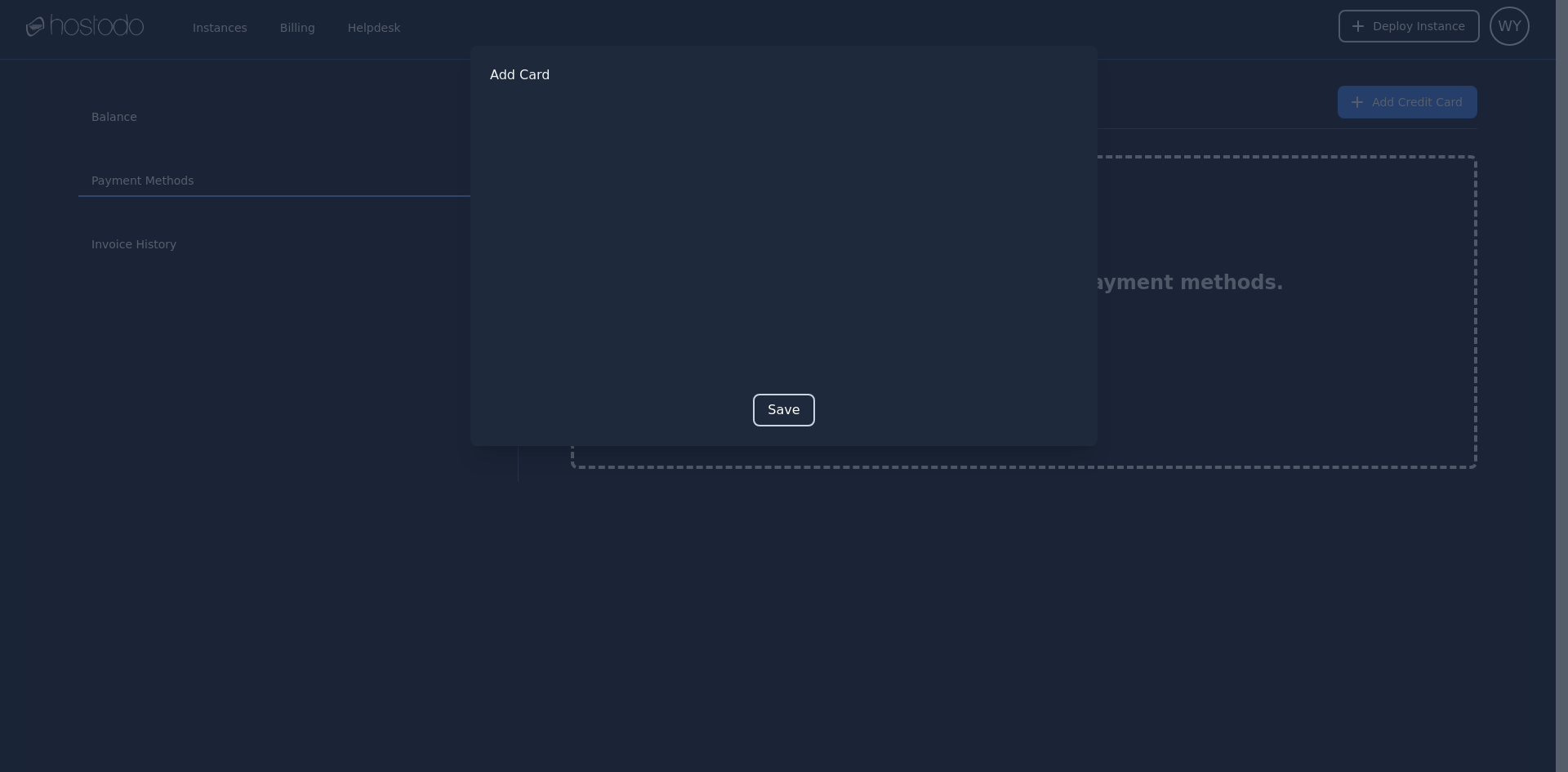
click at [781, 414] on button "Save" at bounding box center [784, 410] width 62 height 33
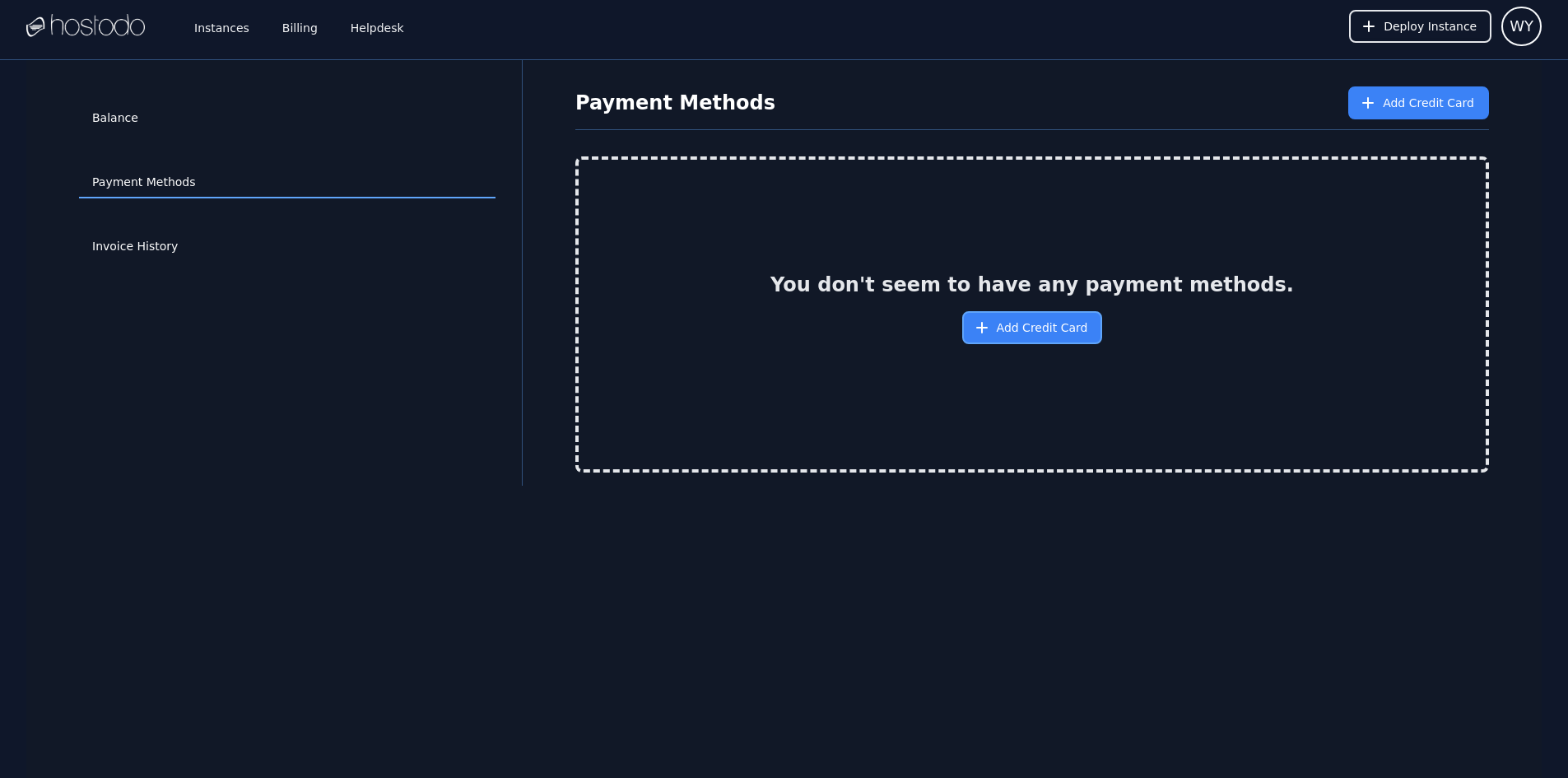
click at [1033, 331] on span "Add Credit Card" at bounding box center [1041, 328] width 91 height 17
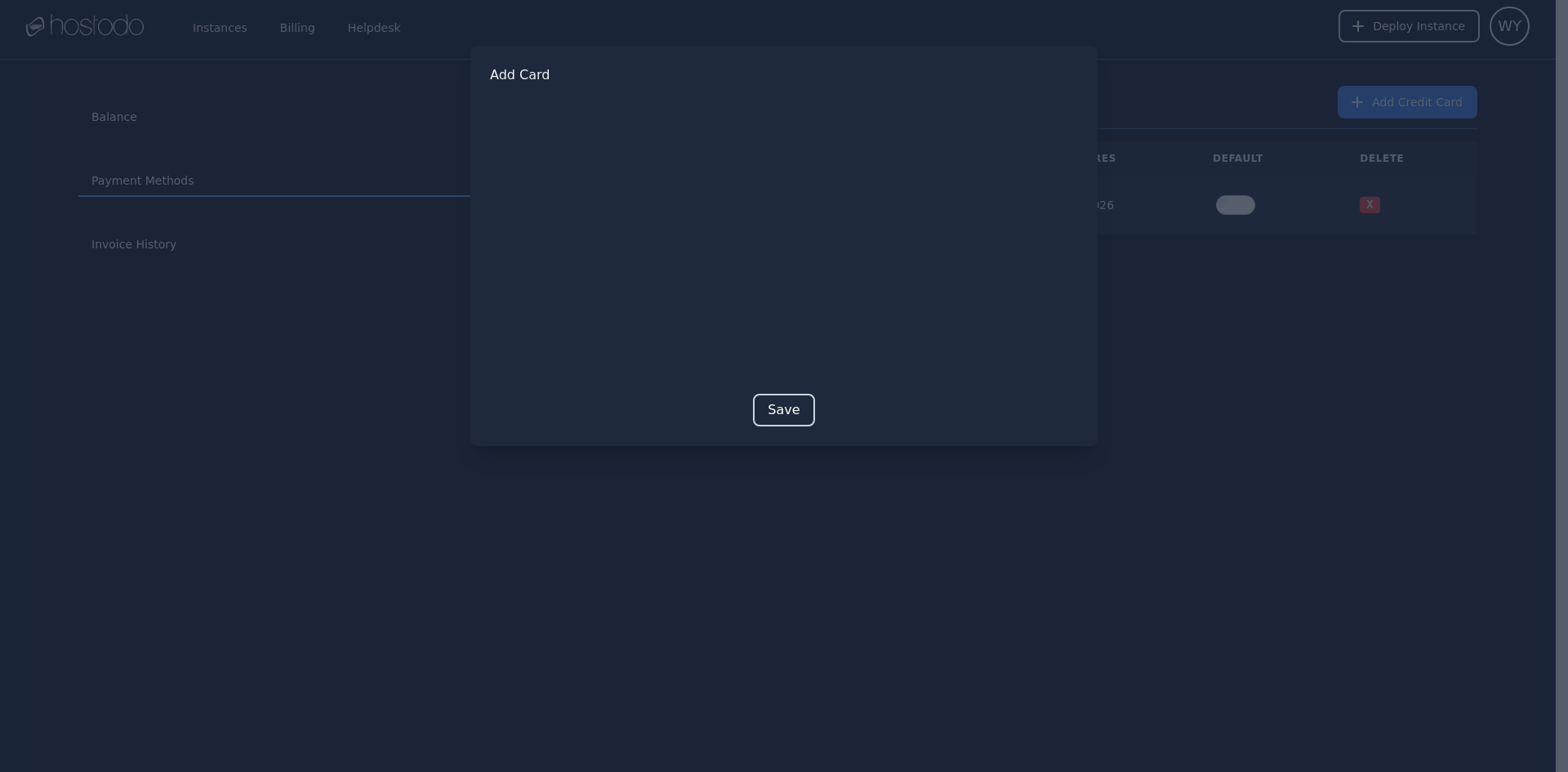
click at [792, 416] on button "Save" at bounding box center [784, 410] width 62 height 33
click at [778, 442] on button "Save" at bounding box center [784, 435] width 62 height 33
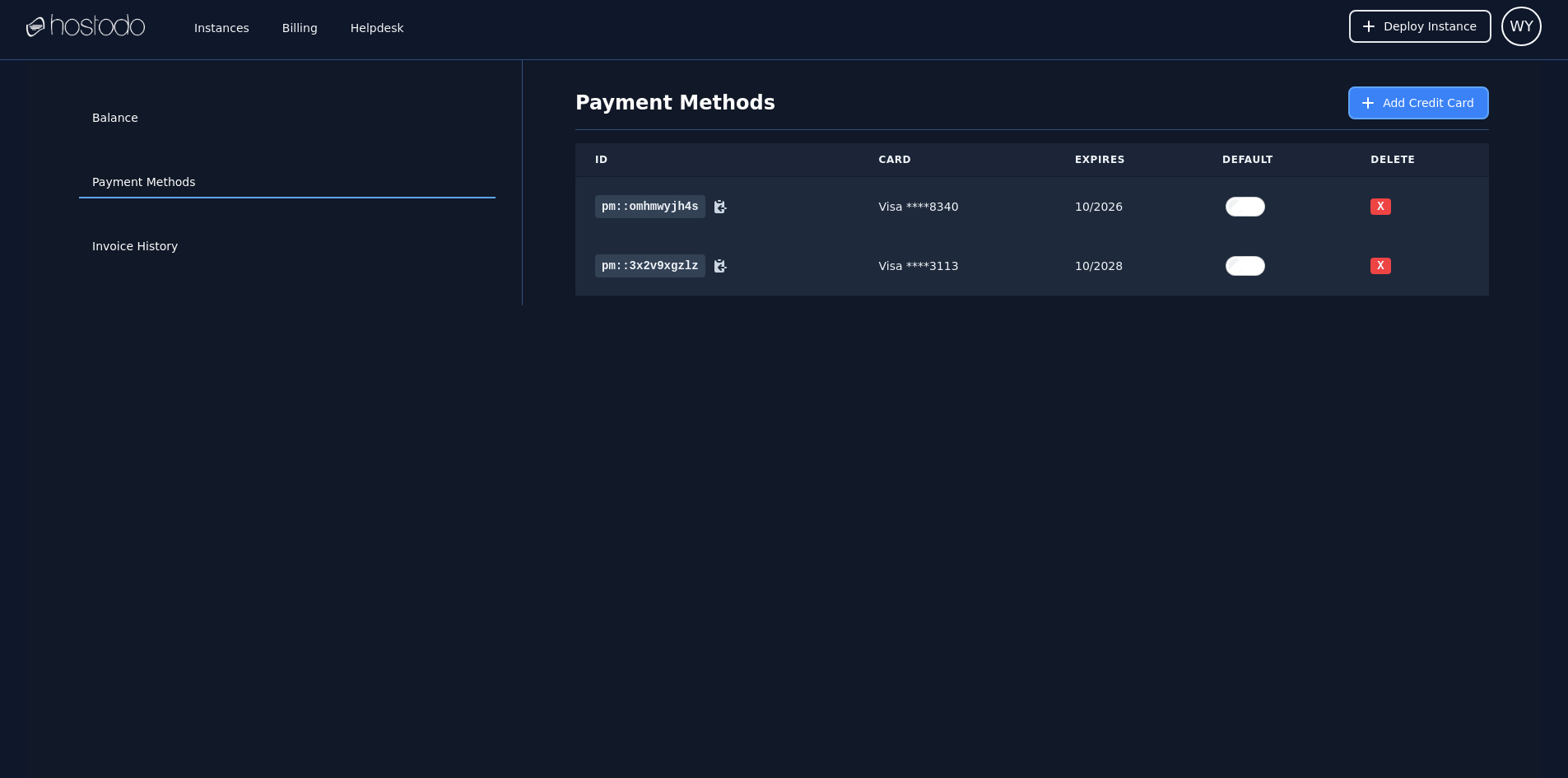
click at [1403, 107] on span "Add Credit Card" at bounding box center [1428, 103] width 91 height 17
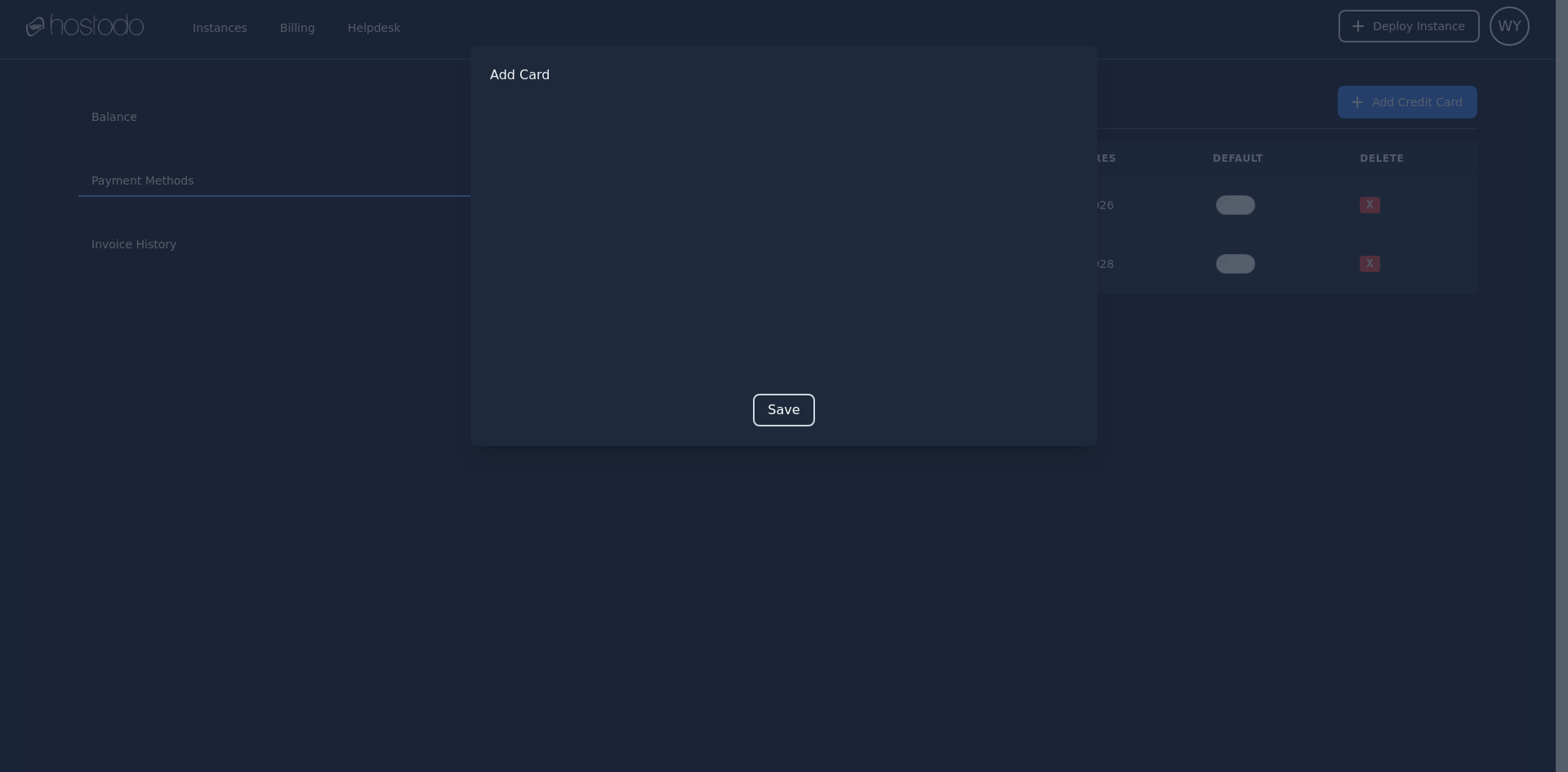
click at [782, 412] on button "Save" at bounding box center [784, 410] width 62 height 33
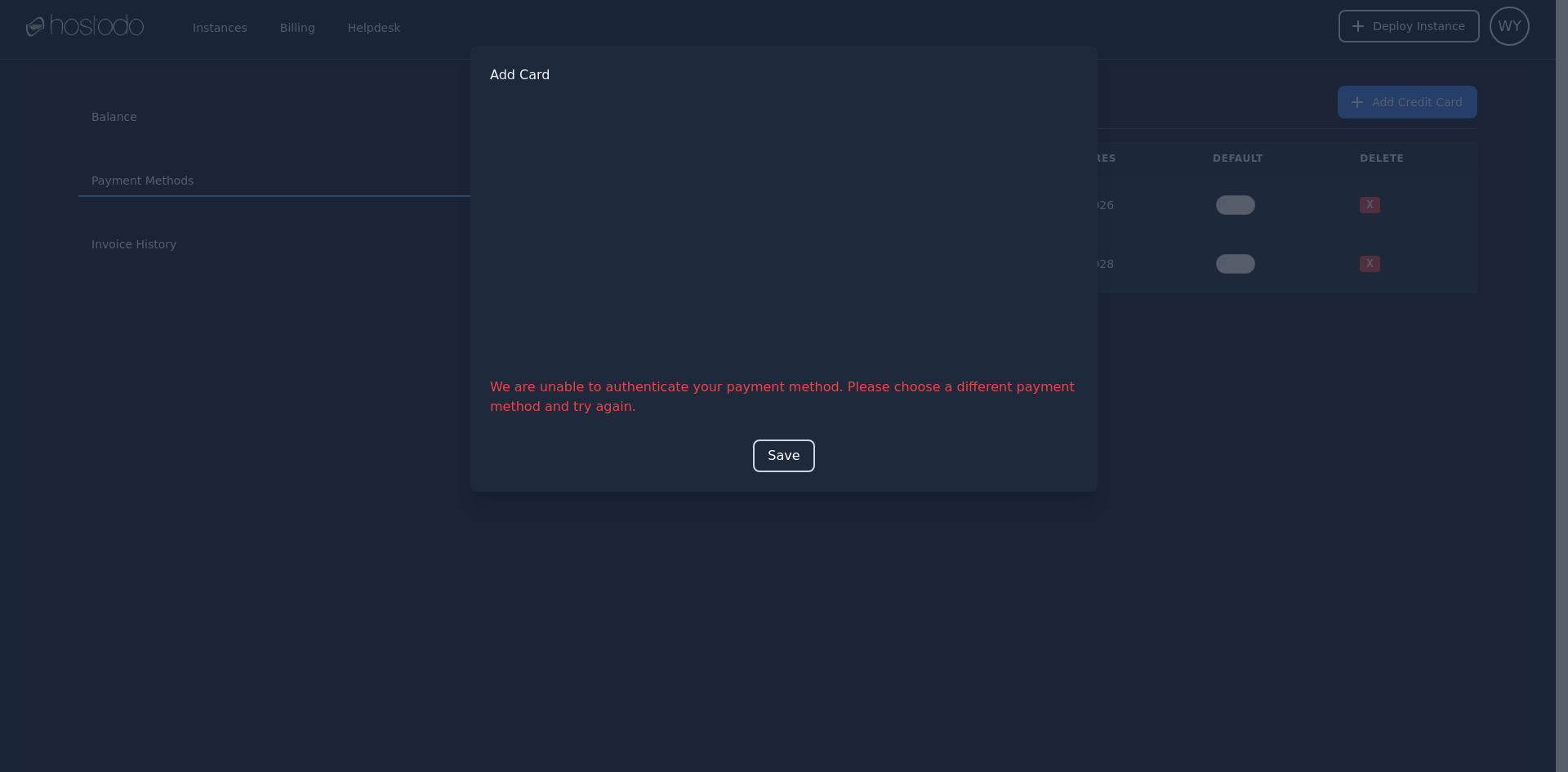
click at [799, 449] on button "Save" at bounding box center [784, 456] width 62 height 33
click at [787, 453] on button "Save" at bounding box center [784, 456] width 62 height 33
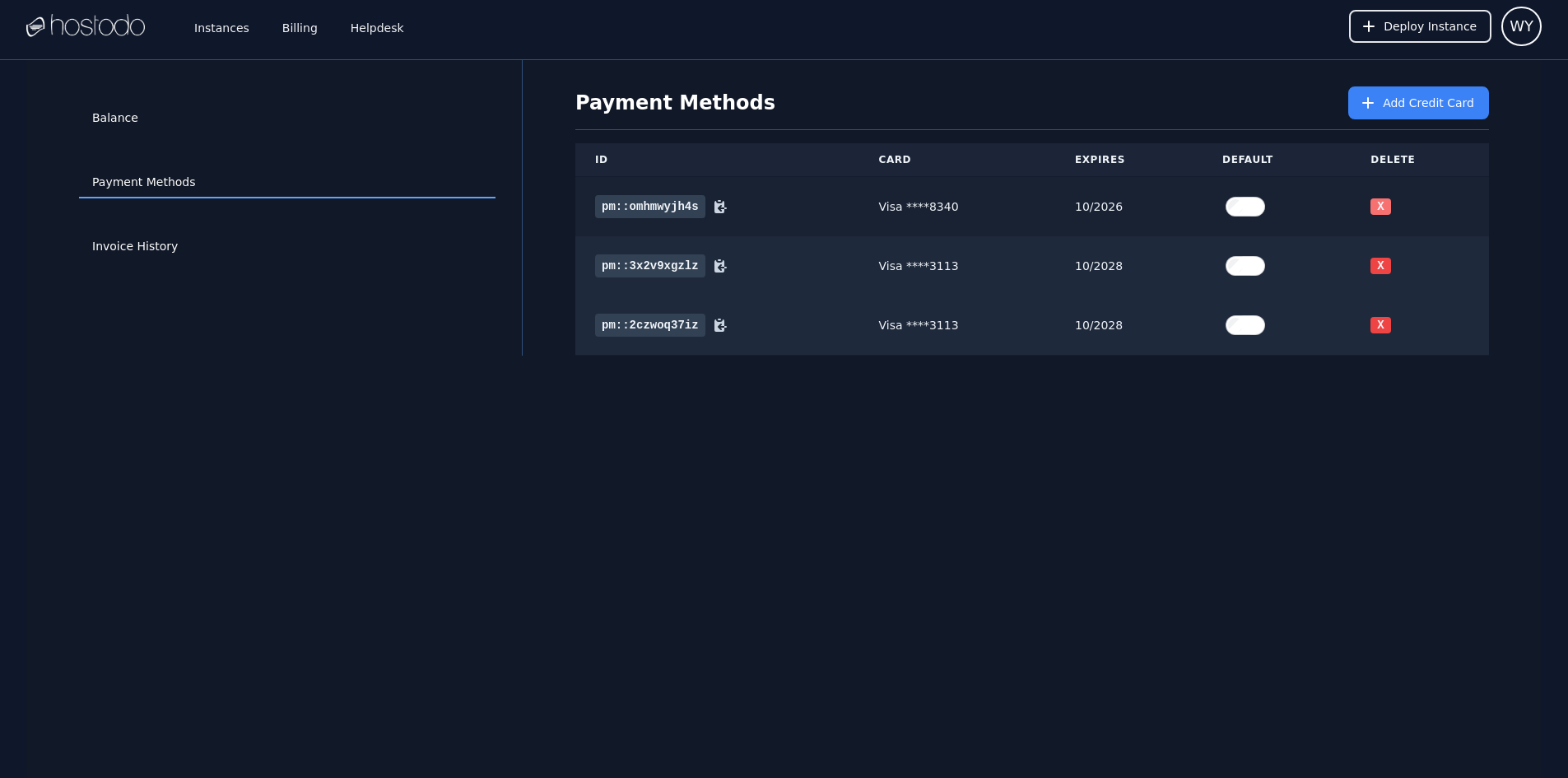
click at [1383, 208] on button "X" at bounding box center [1380, 206] width 20 height 17
click at [1385, 265] on button "X" at bounding box center [1380, 266] width 20 height 17
click at [1386, 322] on button "X" at bounding box center [1380, 325] width 20 height 17
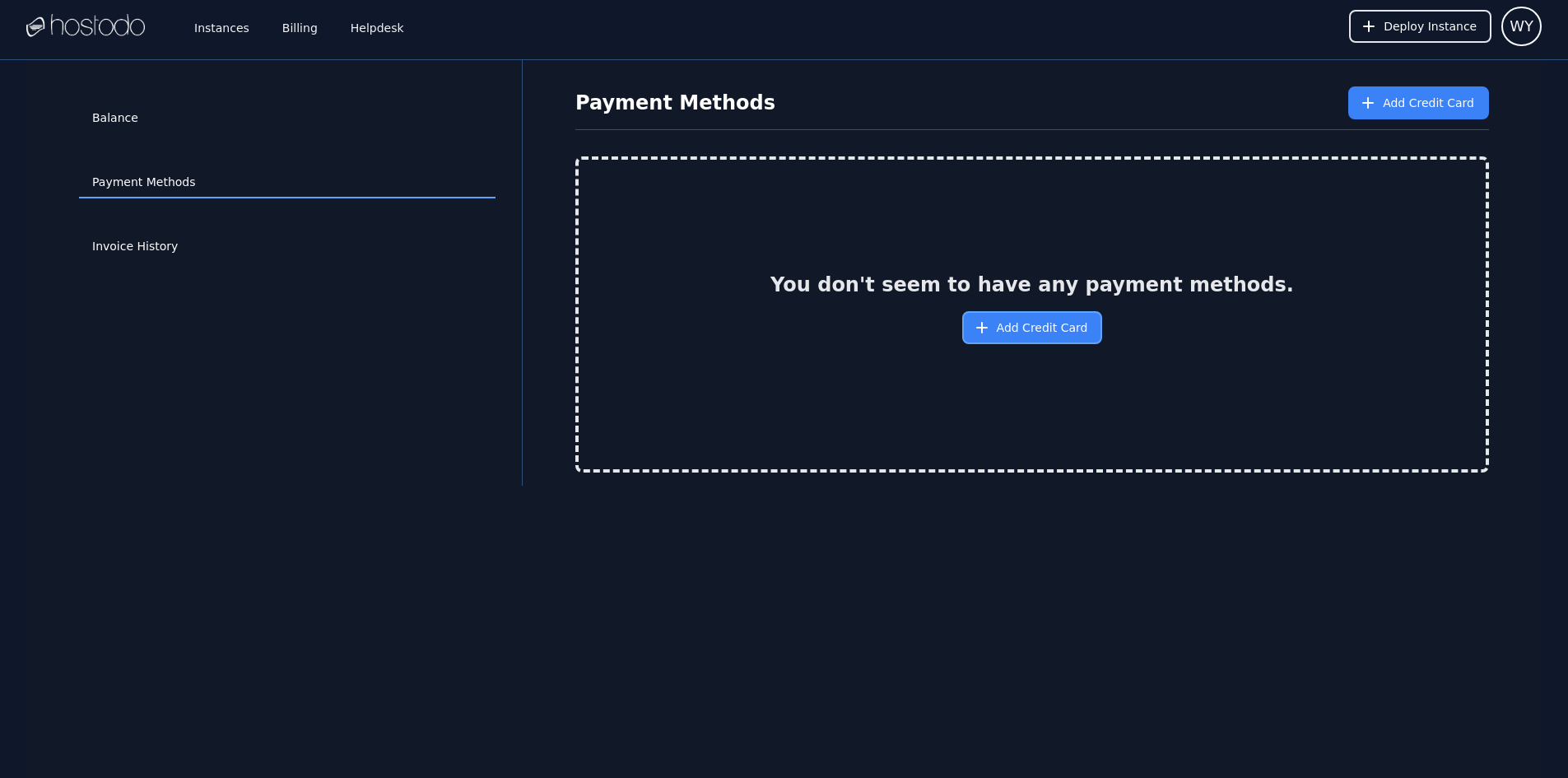
click at [1008, 321] on span "Add Credit Card" at bounding box center [1041, 328] width 91 height 17
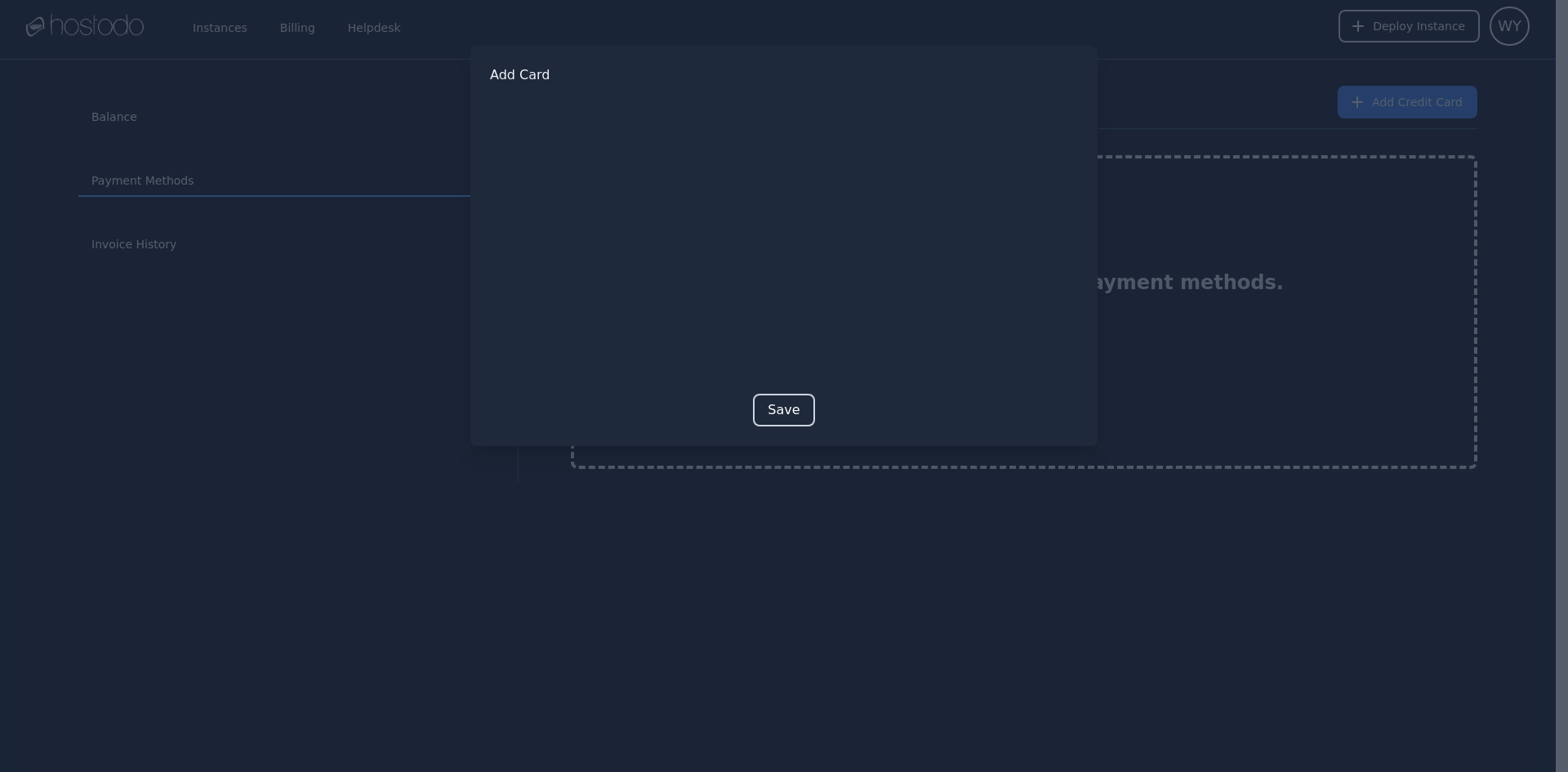
click at [791, 408] on button "Save" at bounding box center [784, 410] width 62 height 33
click at [795, 436] on button "Save" at bounding box center [784, 435] width 62 height 33
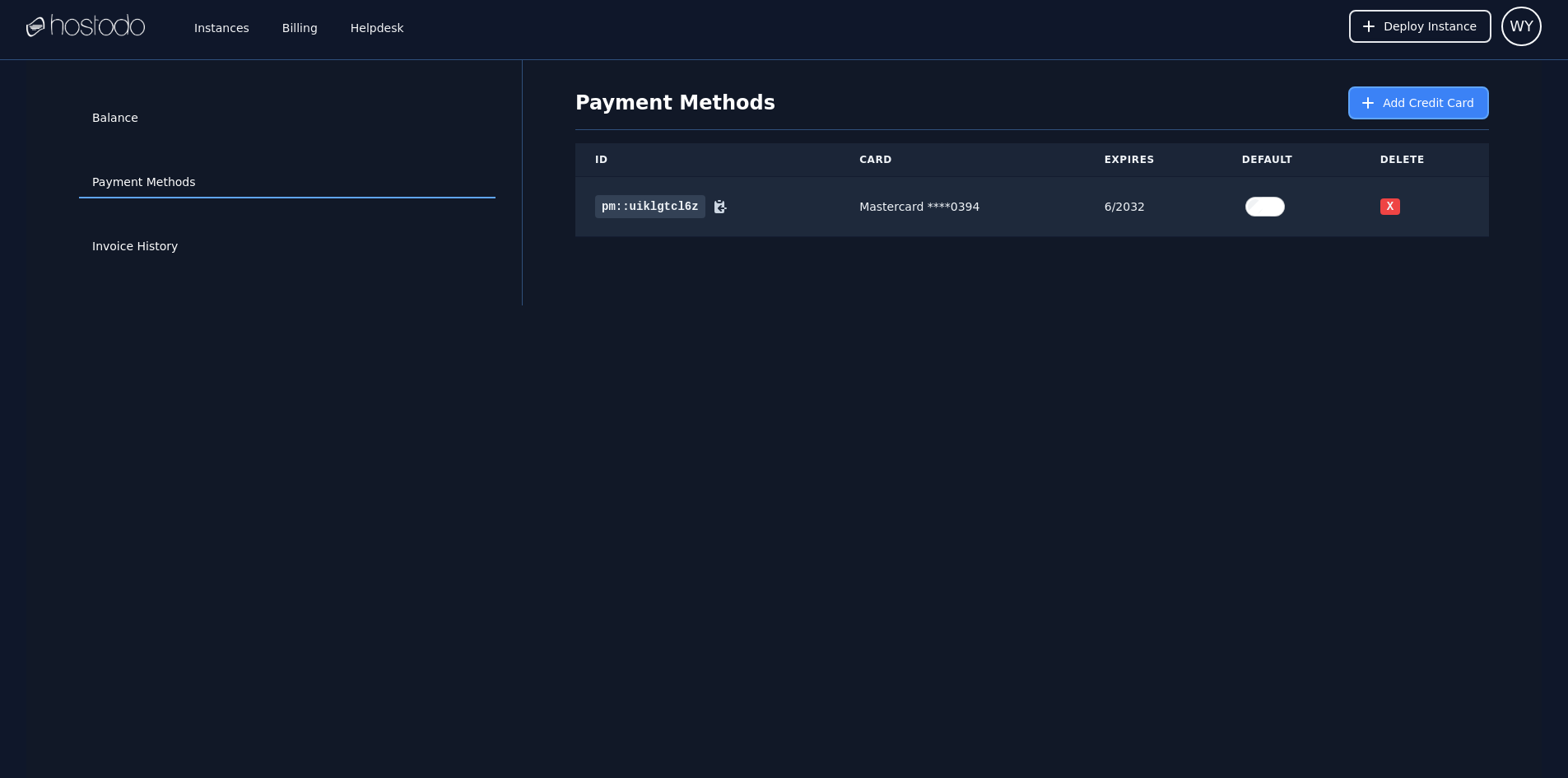
click at [1398, 107] on span "Add Credit Card" at bounding box center [1428, 103] width 91 height 17
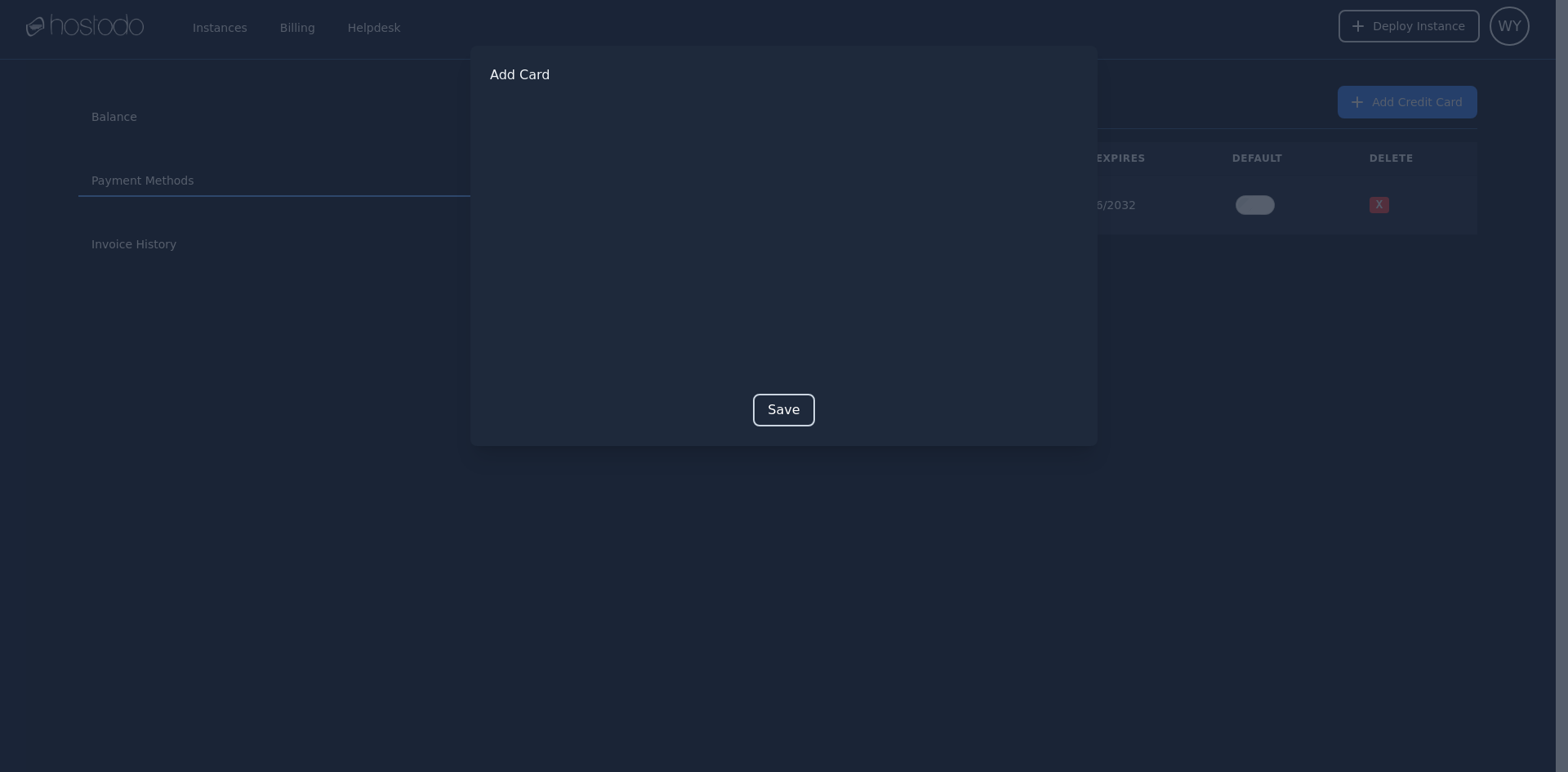
click at [785, 409] on button "Save" at bounding box center [784, 410] width 62 height 33
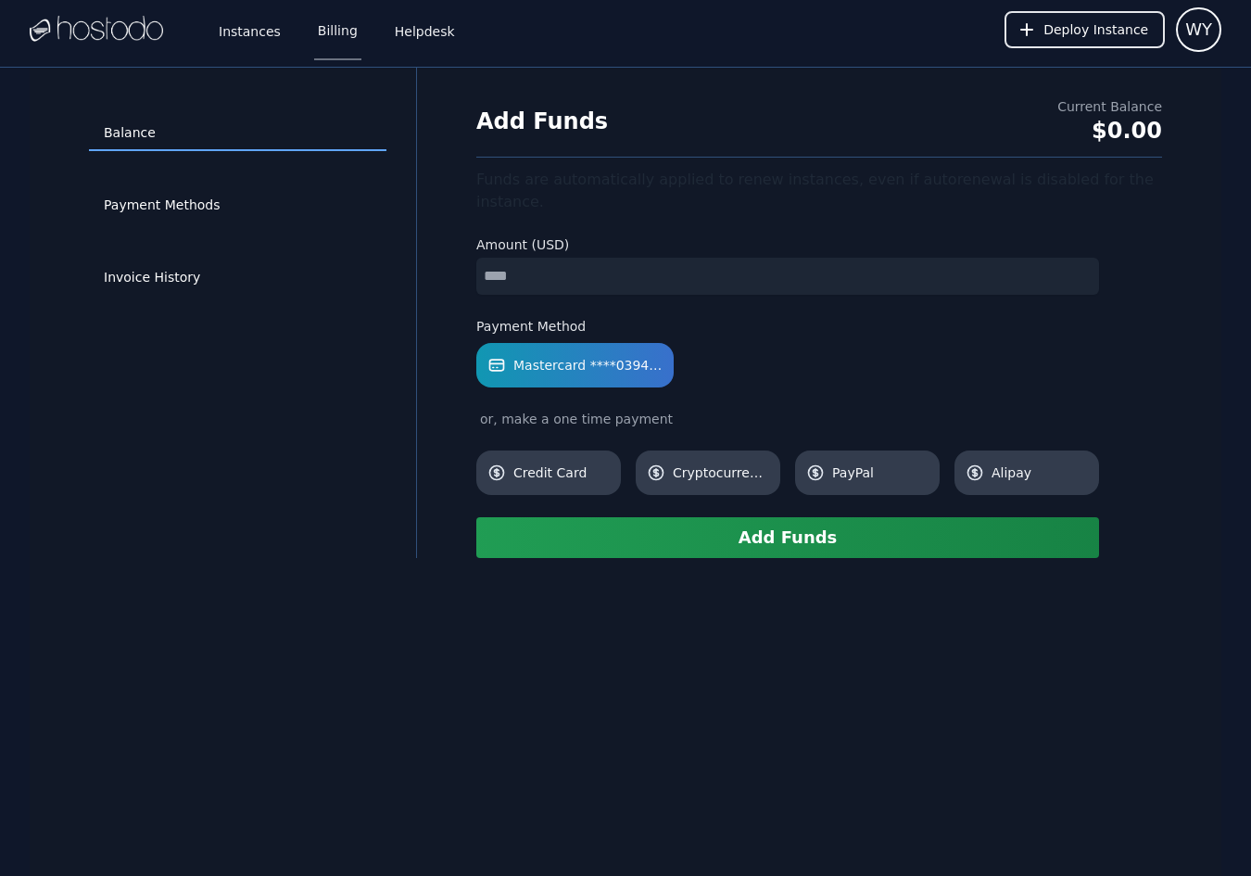
click at [525, 258] on input "number" at bounding box center [787, 276] width 623 height 37
type input "*"
click at [1082, 258] on input "*" at bounding box center [787, 276] width 623 height 37
drag, startPoint x: 551, startPoint y: 257, endPoint x: 426, endPoint y: 243, distance: 125.0
click at [426, 243] on div "Balance Payment Methods Invoice History Add Funds Current Balance $0.00 Funds a…" at bounding box center [626, 313] width 1192 height 490
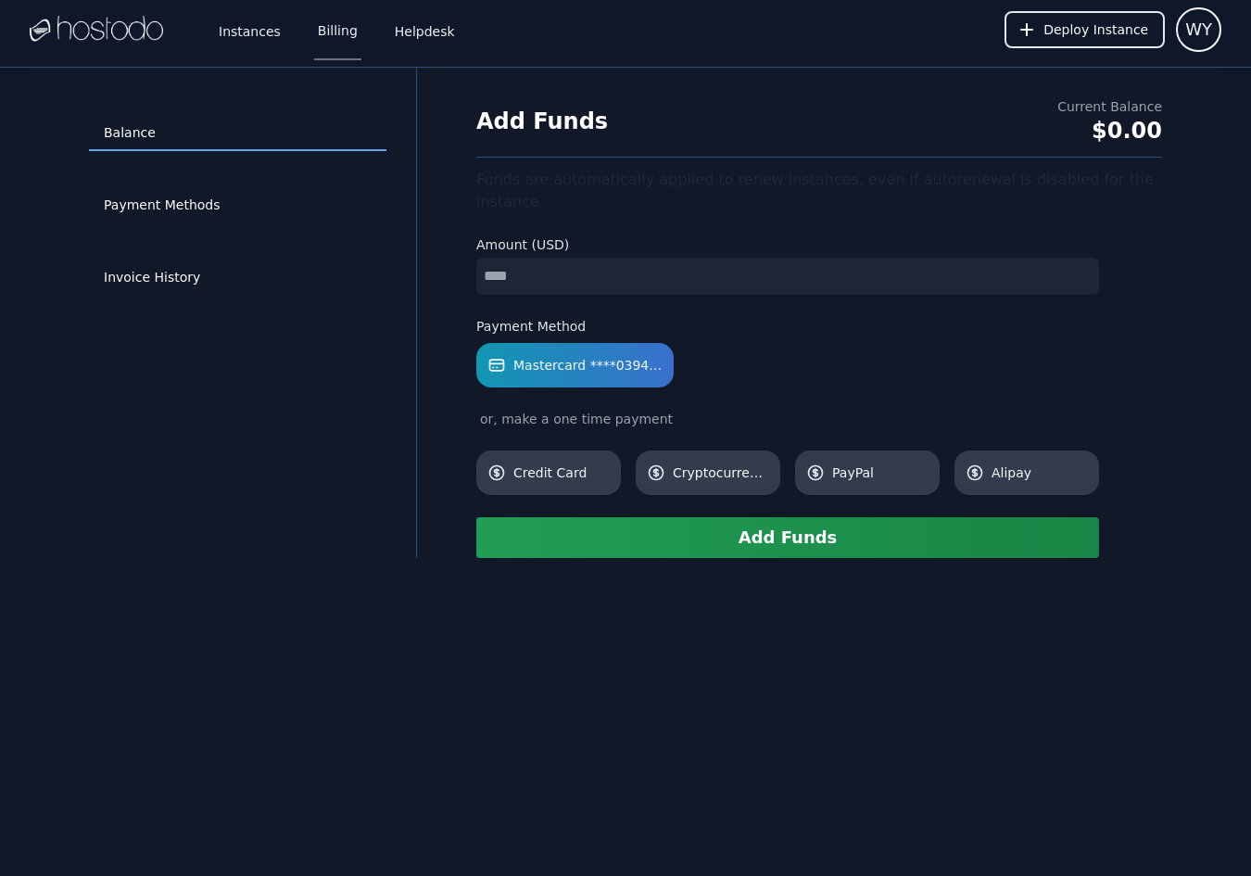
click at [823, 518] on button "Add Funds" at bounding box center [787, 537] width 623 height 41
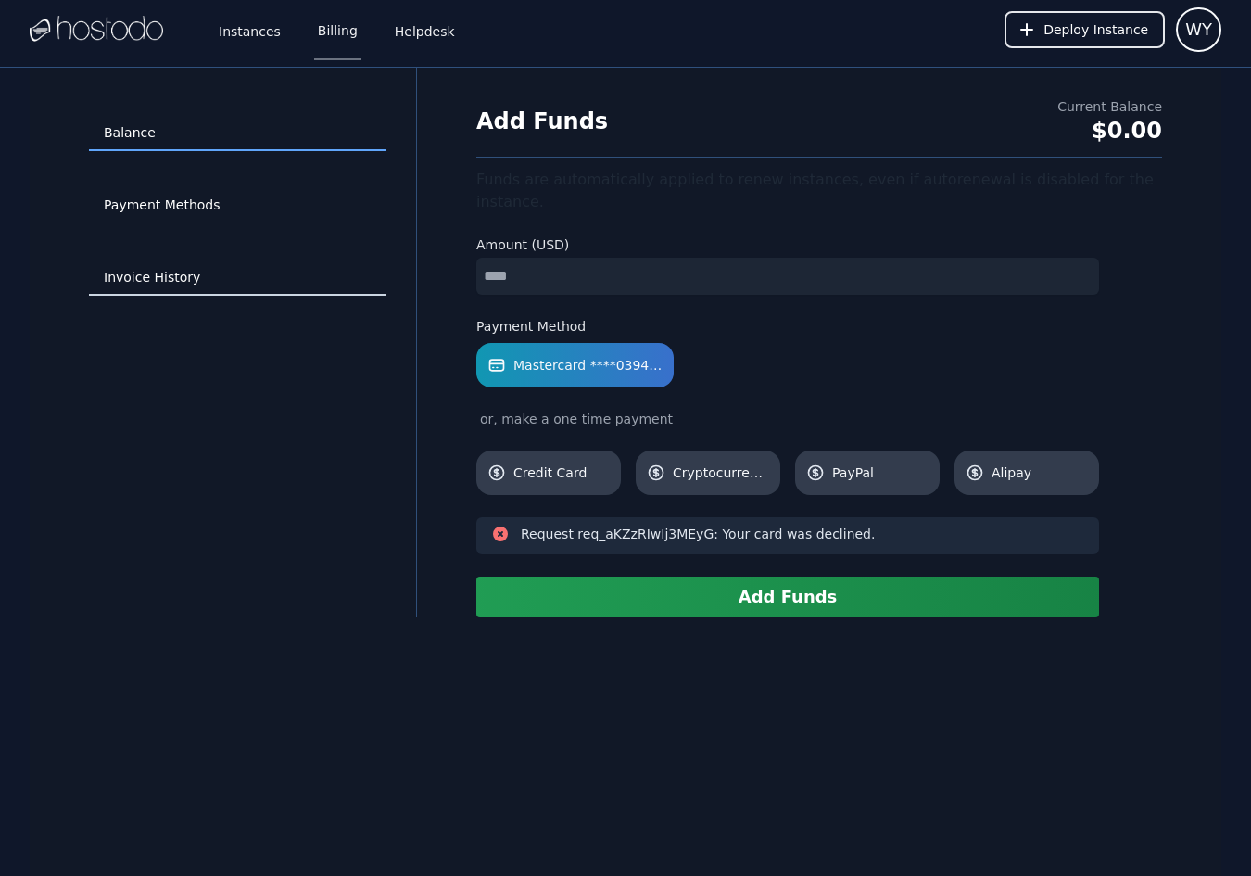
click at [130, 277] on link "Invoice History" at bounding box center [238, 277] width 298 height 35
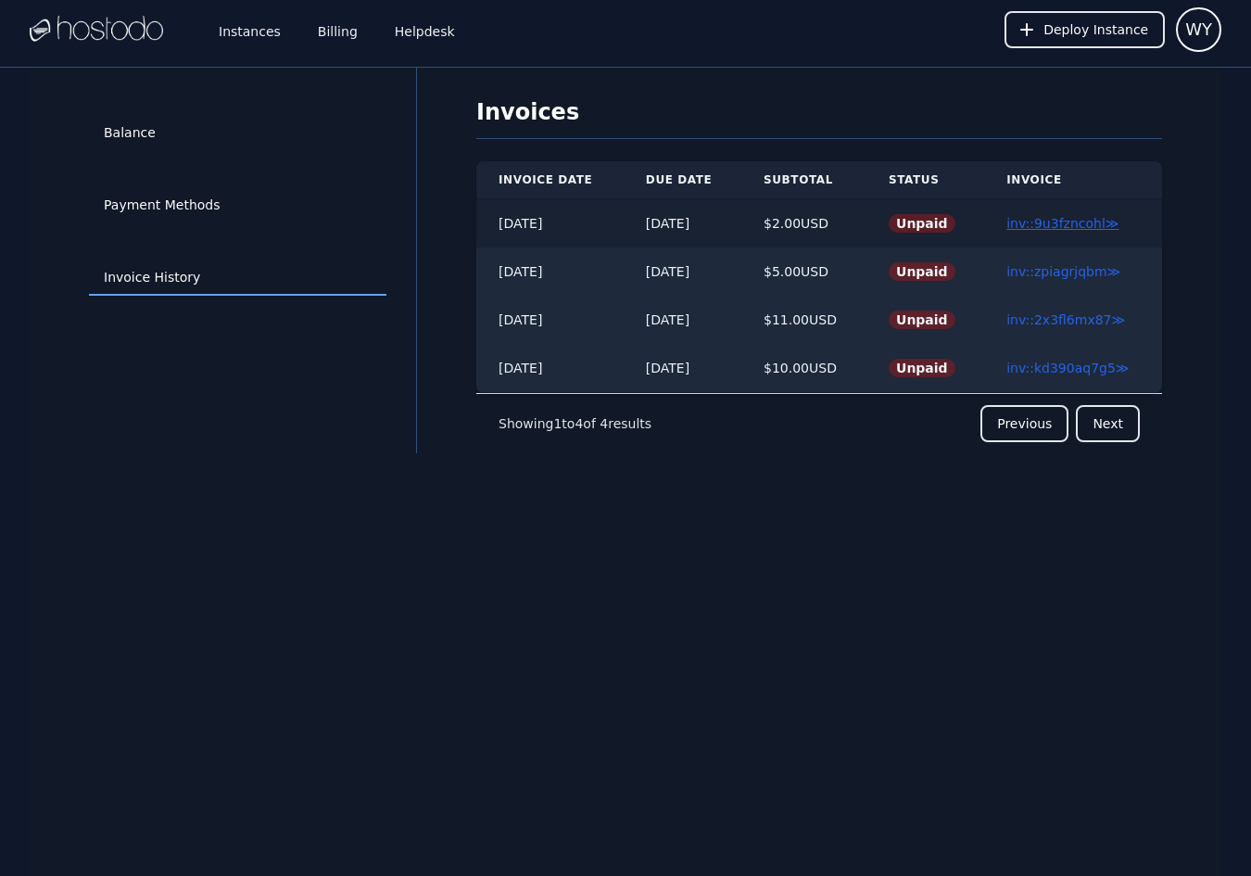
click at [1050, 226] on link "inv::9u3fzncohl ≫" at bounding box center [1063, 223] width 112 height 15
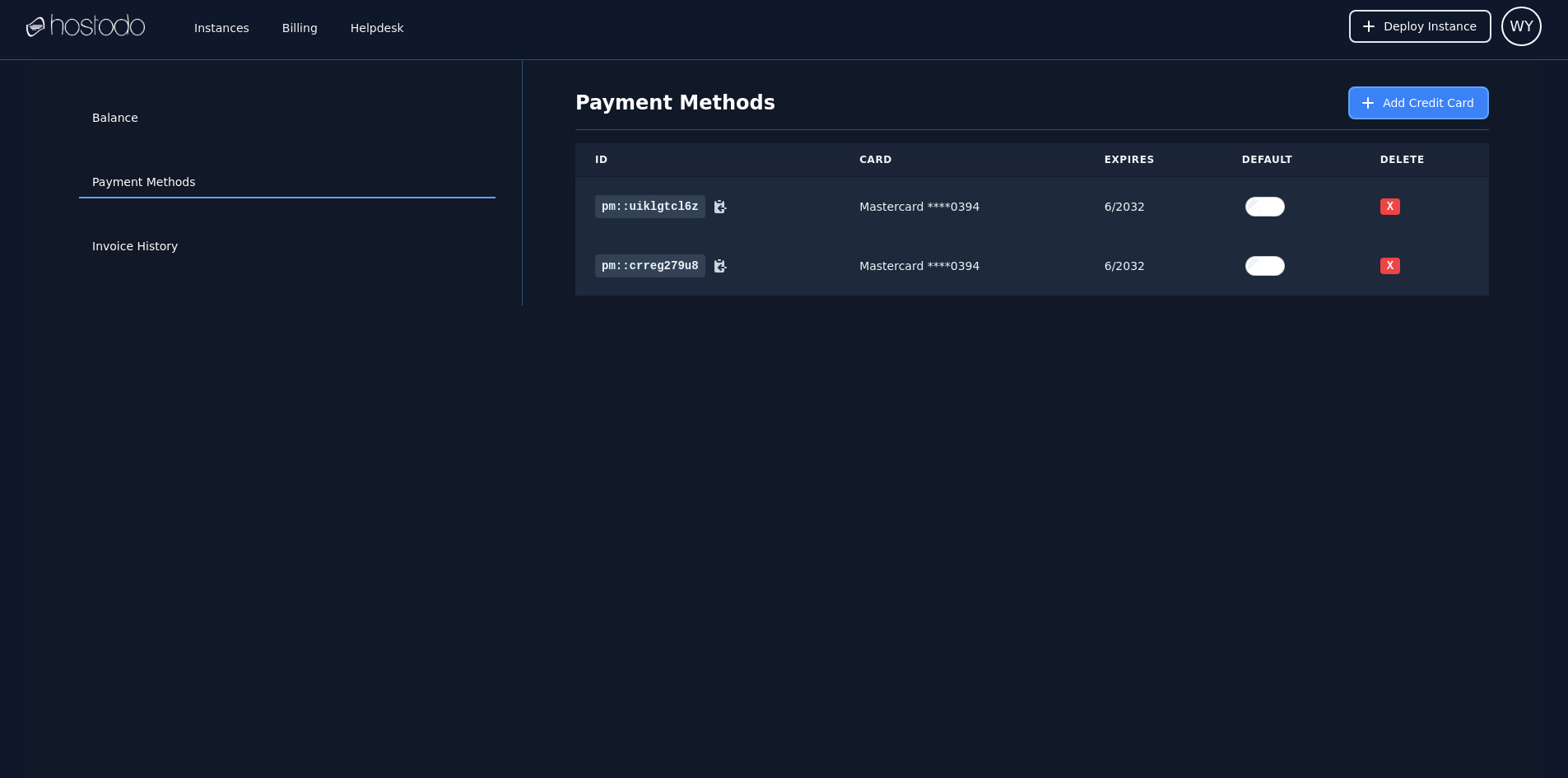
click at [1389, 109] on button "Add Credit Card" at bounding box center [1418, 102] width 140 height 33
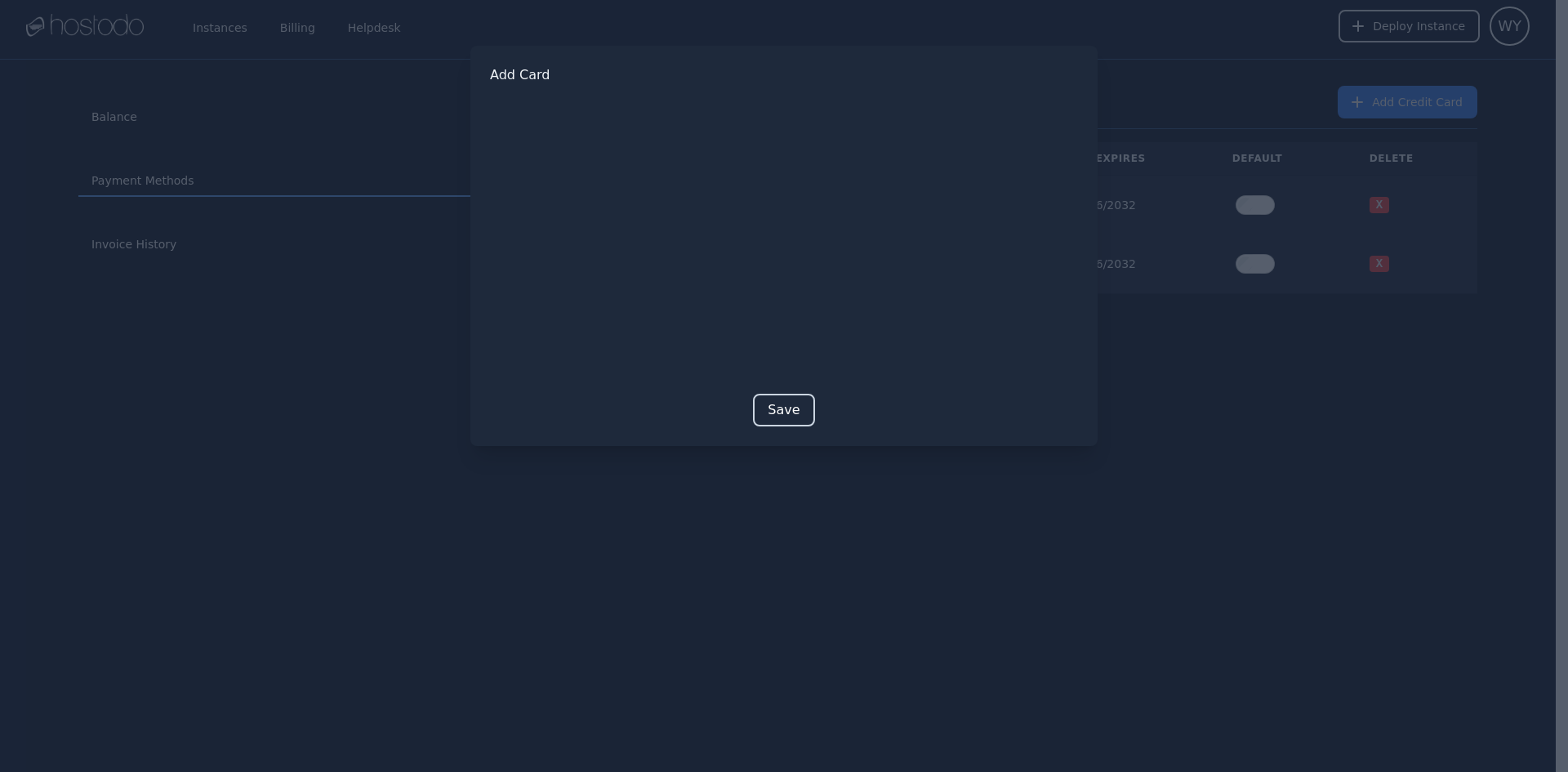
click at [771, 406] on button "Save" at bounding box center [784, 410] width 62 height 33
click at [762, 432] on button "Save" at bounding box center [784, 435] width 62 height 33
click at [796, 457] on button "Save" at bounding box center [784, 453] width 62 height 33
click at [796, 457] on form "Your card has insufficient funds. Try a different card. Save" at bounding box center [784, 277] width 588 height 385
click at [793, 429] on button "Save" at bounding box center [784, 435] width 62 height 33
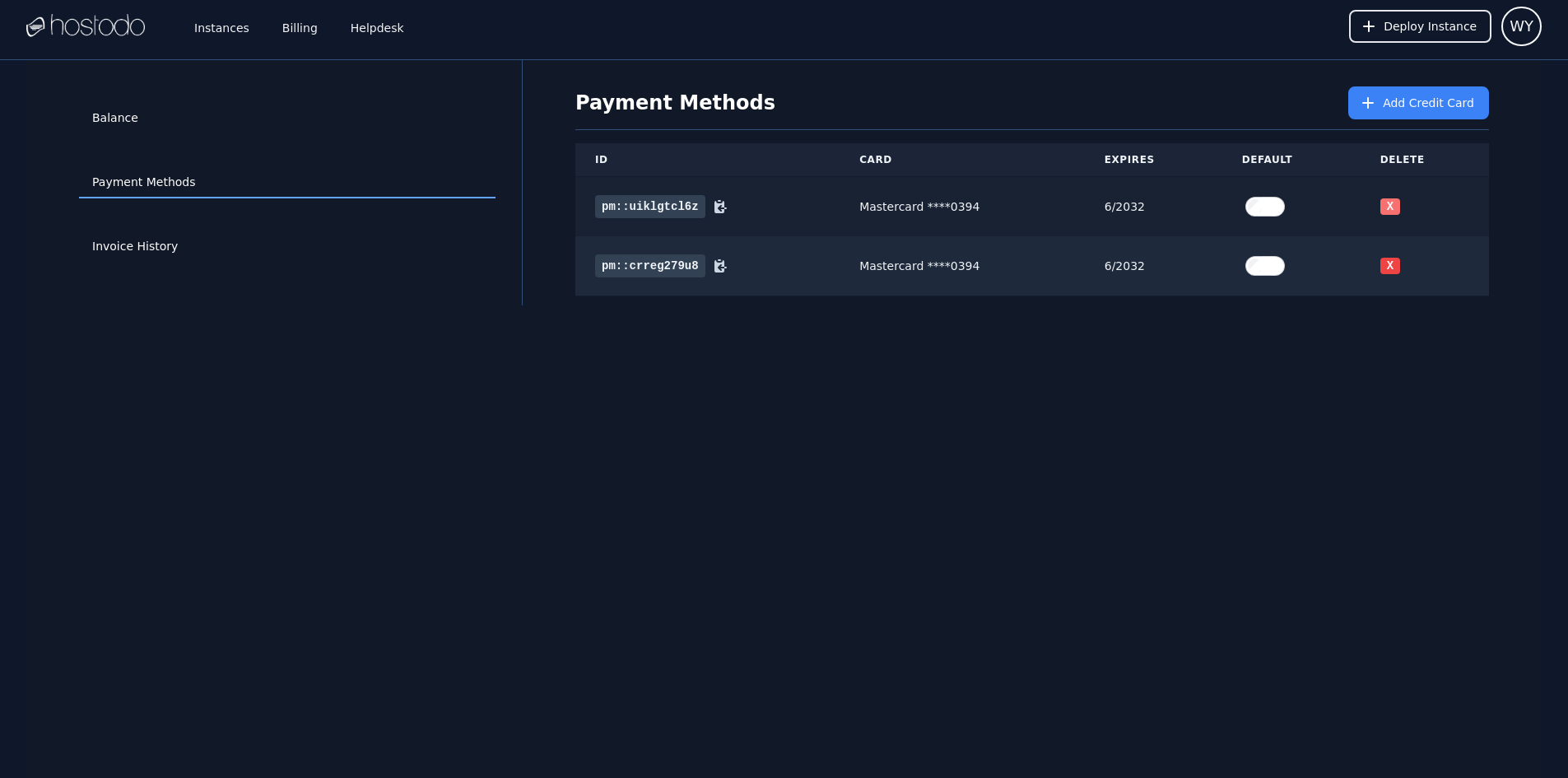
click at [1391, 202] on button "X" at bounding box center [1390, 206] width 20 height 17
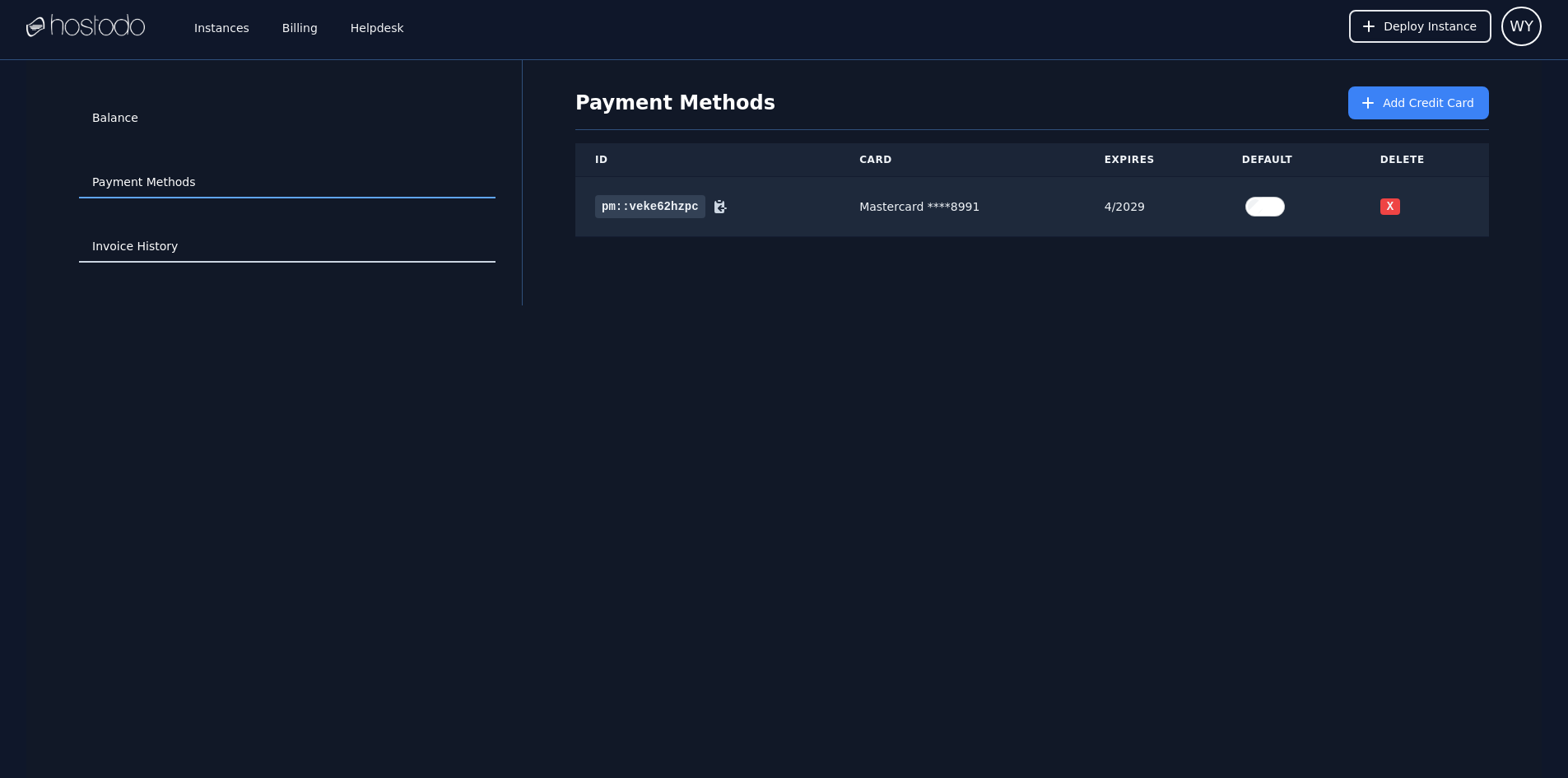
click at [132, 242] on link "Invoice History" at bounding box center [287, 246] width 416 height 31
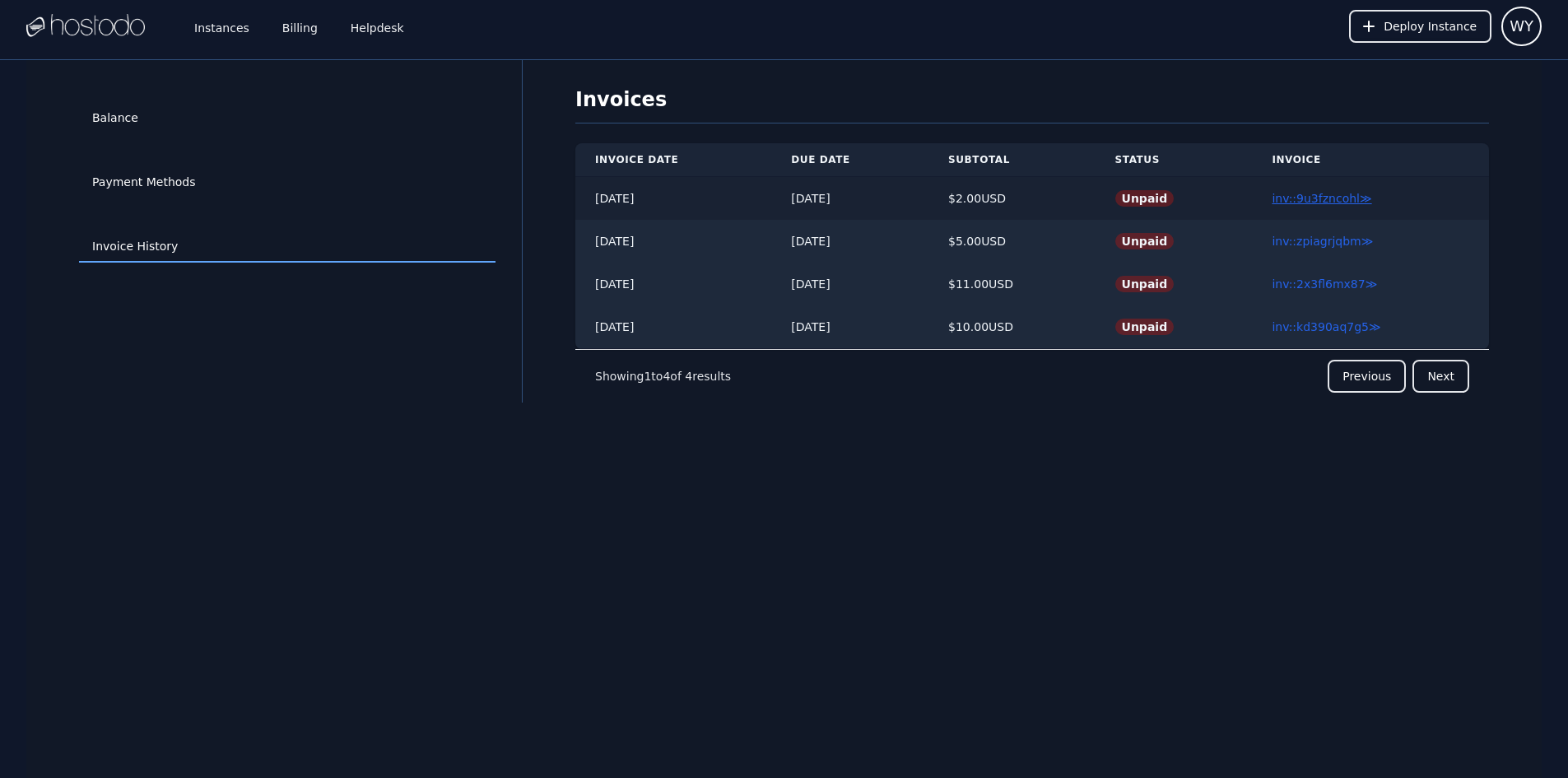
click at [1331, 200] on link "inv::9u3fzncohl ≫" at bounding box center [1321, 198] width 99 height 13
click at [1319, 235] on link "inv::zpiagrjqbm ≫" at bounding box center [1322, 241] width 101 height 13
